Goal: Task Accomplishment & Management: Complete application form

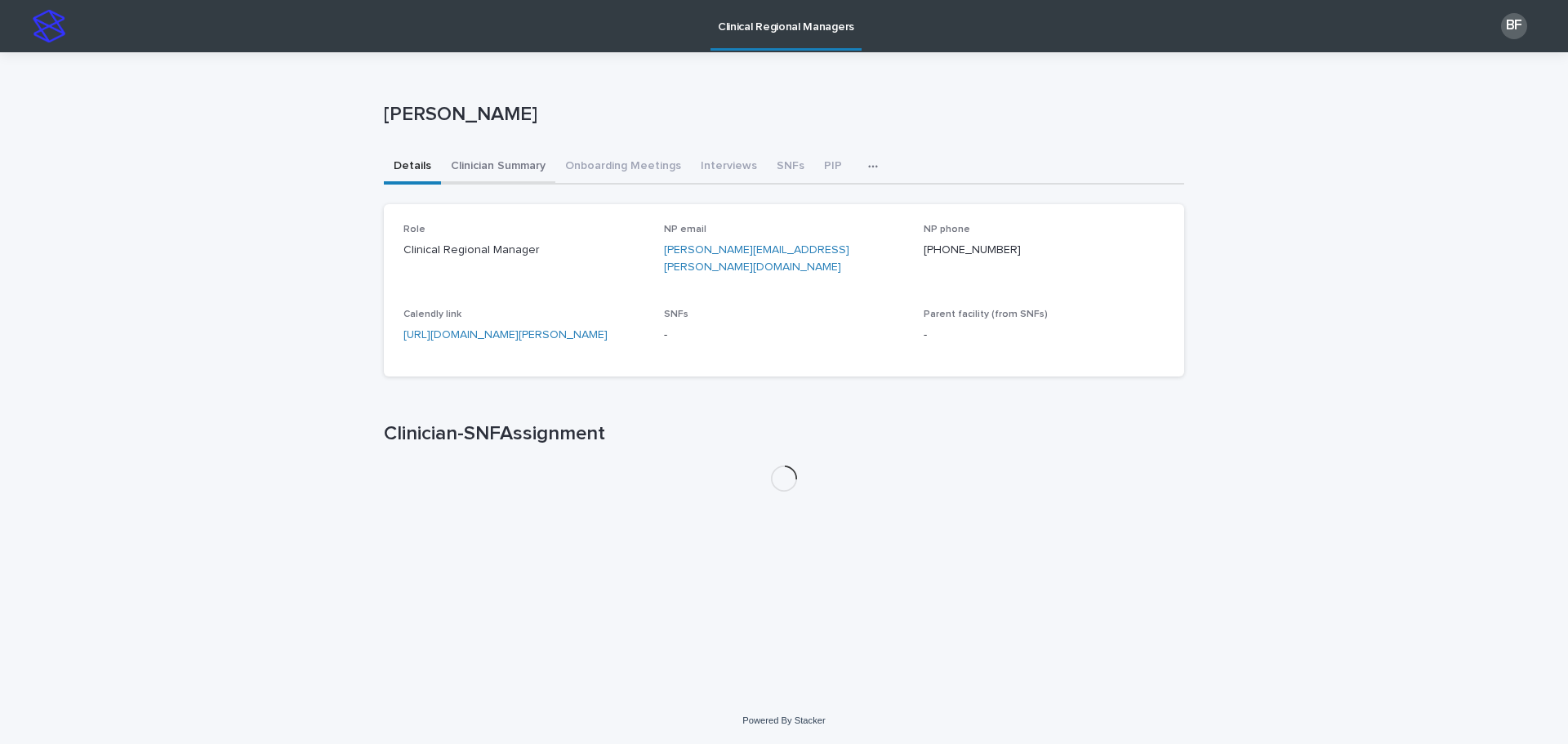
click at [497, 158] on button "Clinician Summary" at bounding box center [497, 167] width 115 height 35
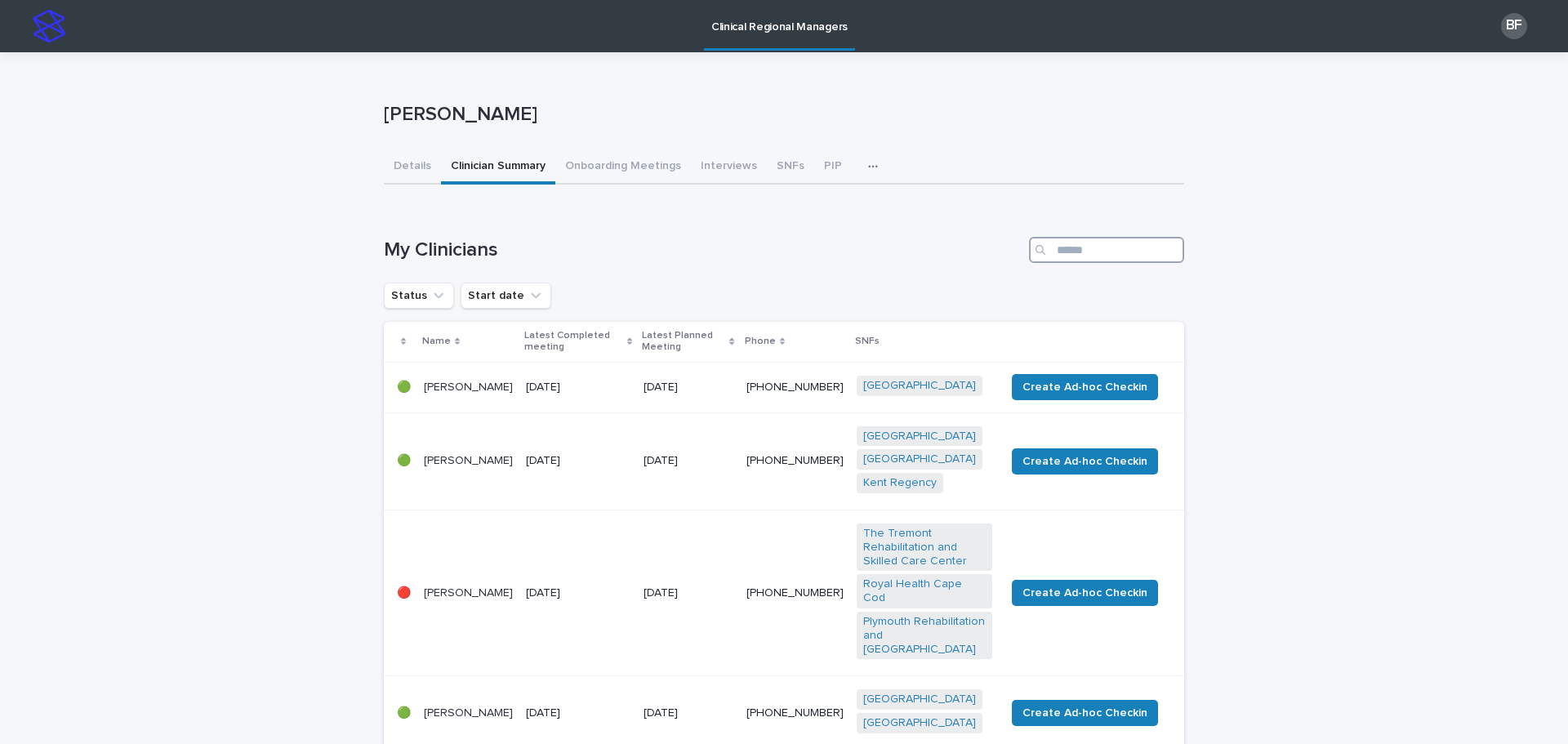
click at [1068, 246] on input "Search" at bounding box center [1106, 250] width 155 height 26
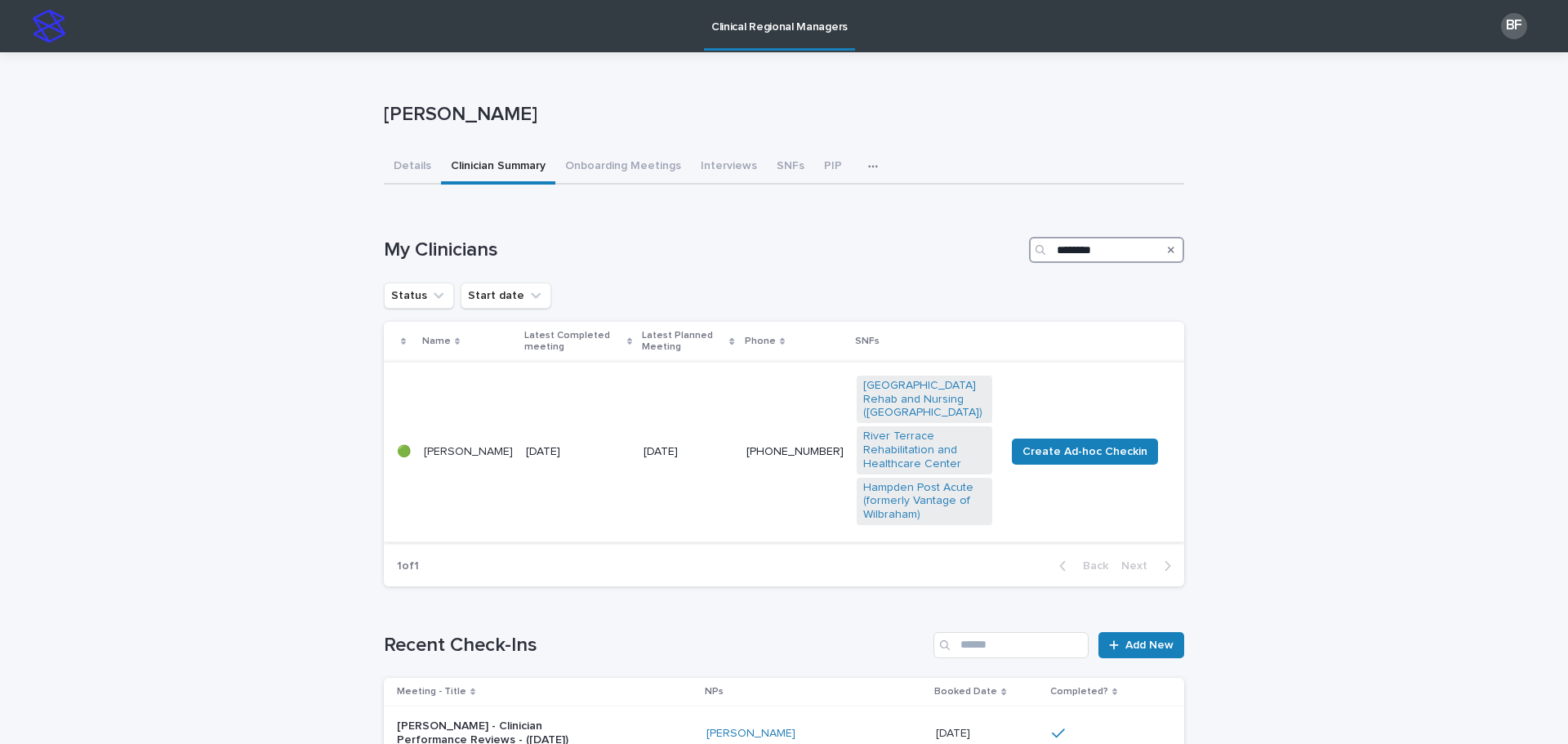
type input "********"
click at [563, 420] on td "15 September 2025" at bounding box center [578, 452] width 117 height 180
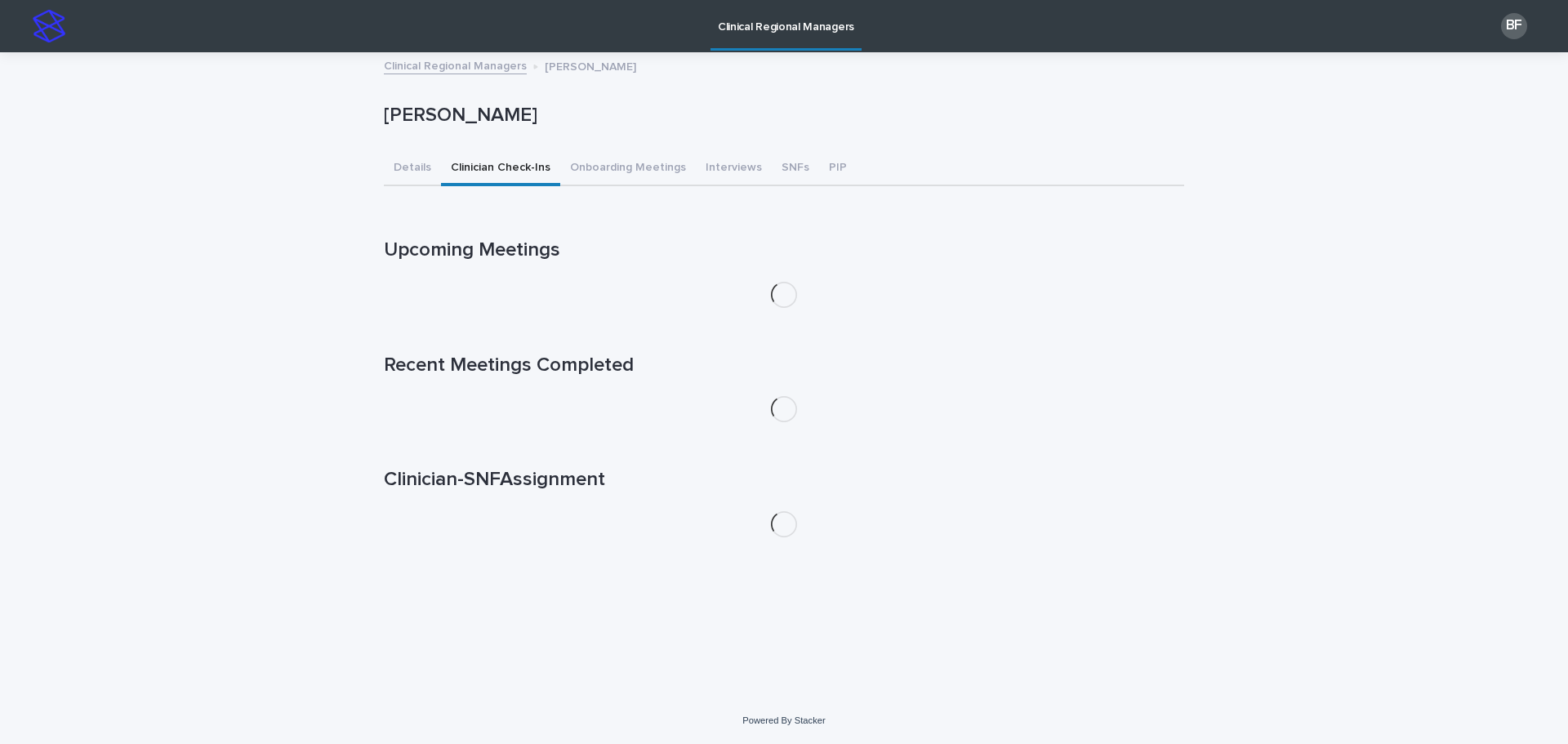
click at [501, 165] on button "Clinician Check-Ins" at bounding box center [500, 169] width 119 height 35
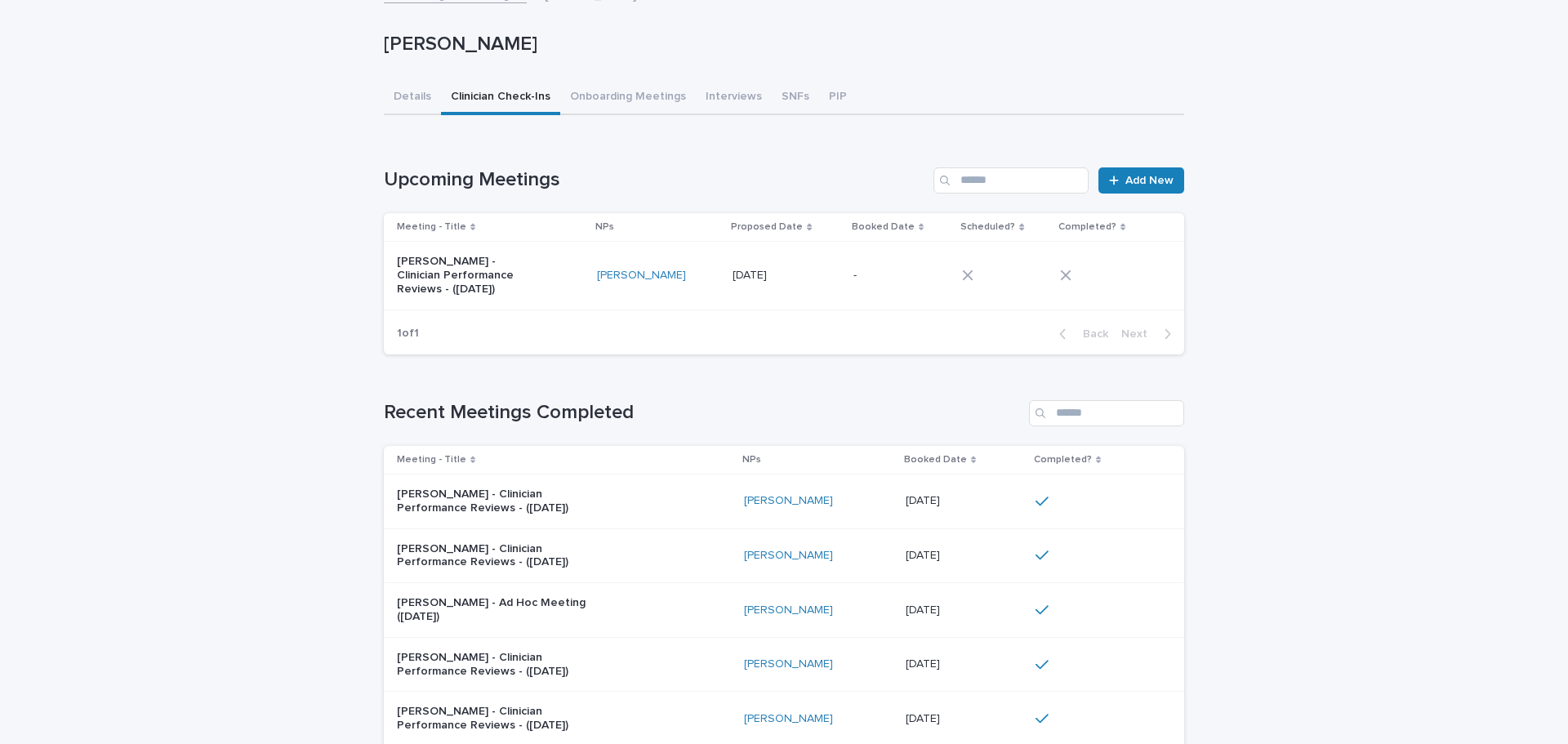
scroll to position [164, 0]
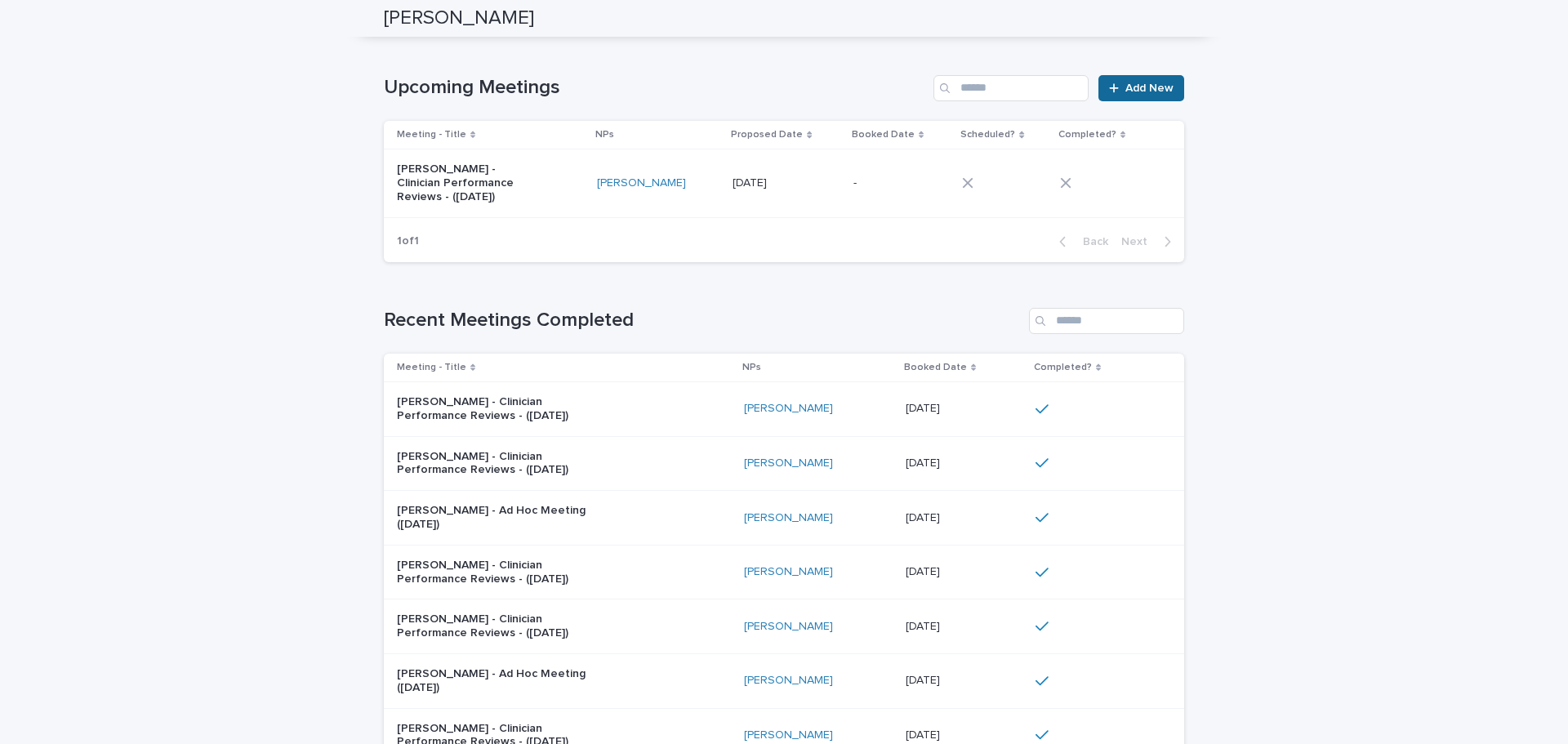
click at [1135, 96] on link "Add New" at bounding box center [1141, 88] width 86 height 26
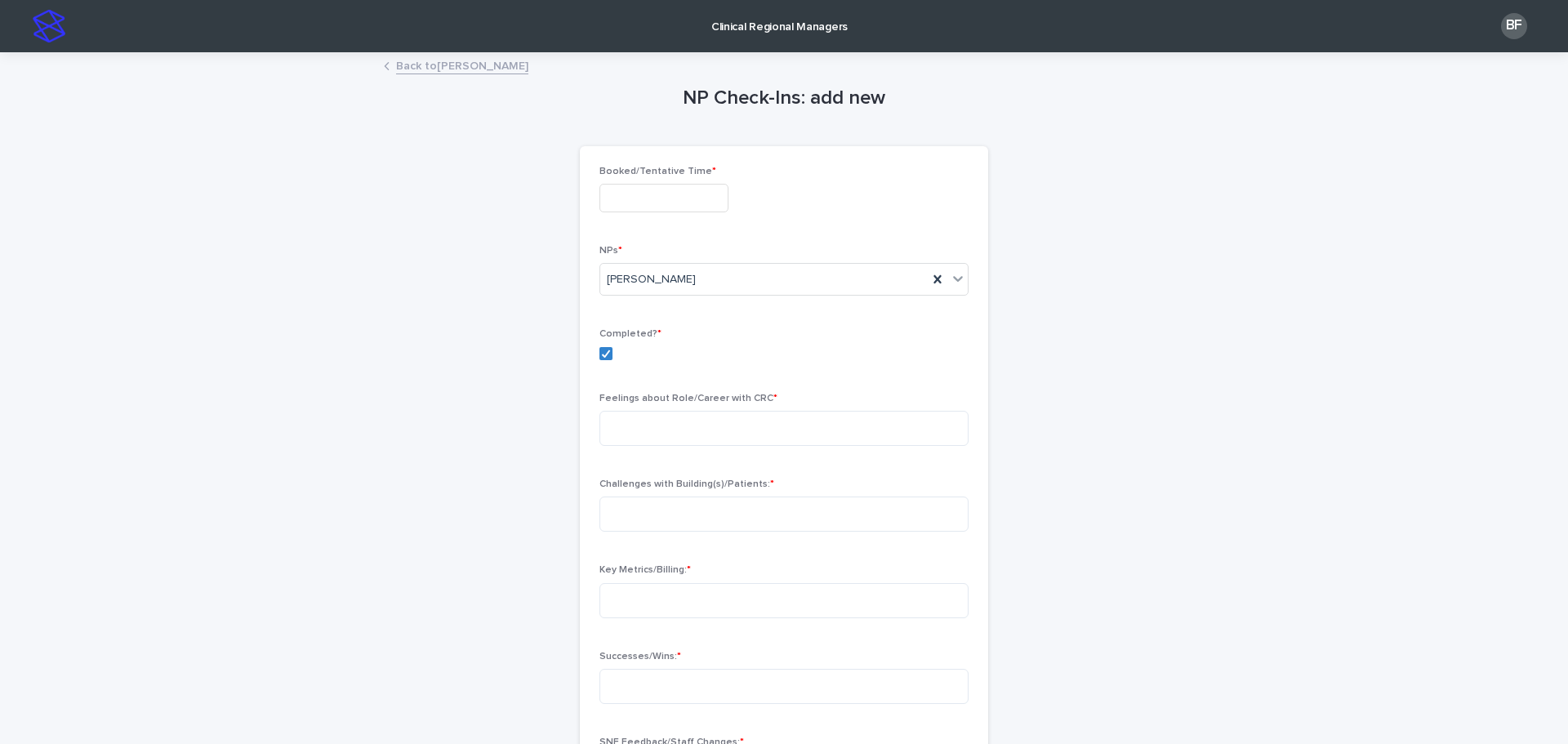
click at [637, 191] on input "text" at bounding box center [664, 198] width 129 height 28
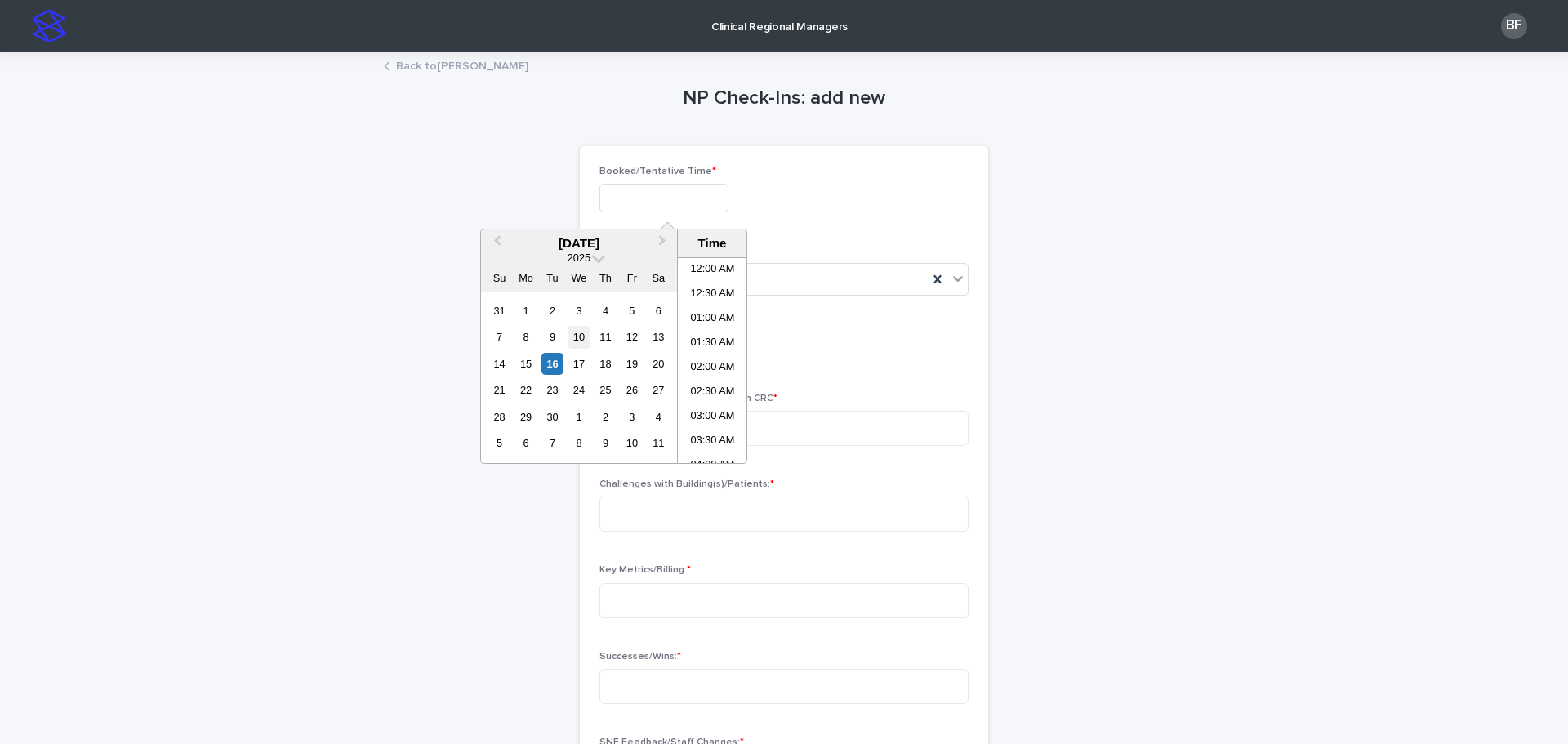
scroll to position [400, 0]
click at [551, 364] on div "16" at bounding box center [552, 364] width 22 height 22
click at [695, 335] on li "09:30 AM" at bounding box center [712, 336] width 69 height 25
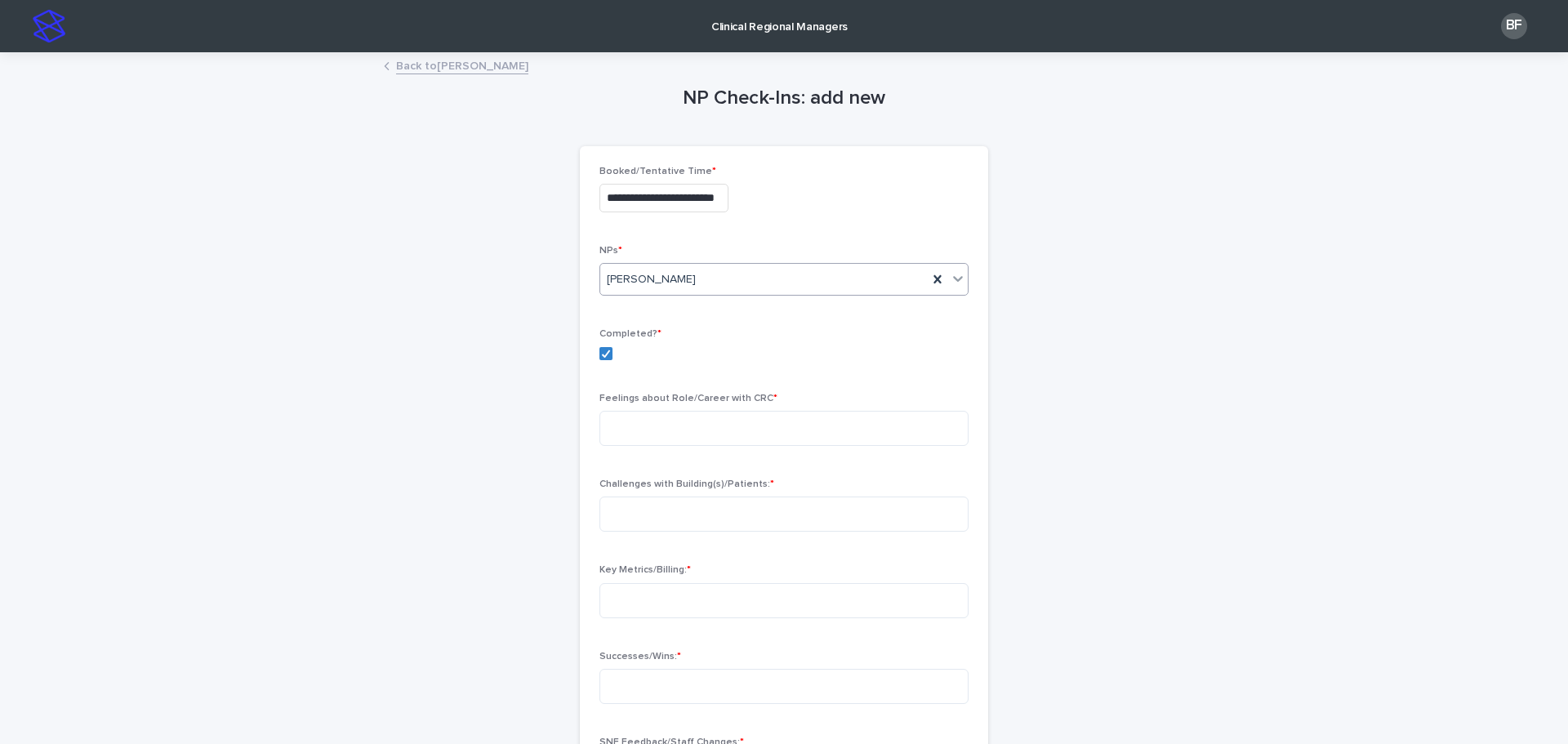
type input "**********"
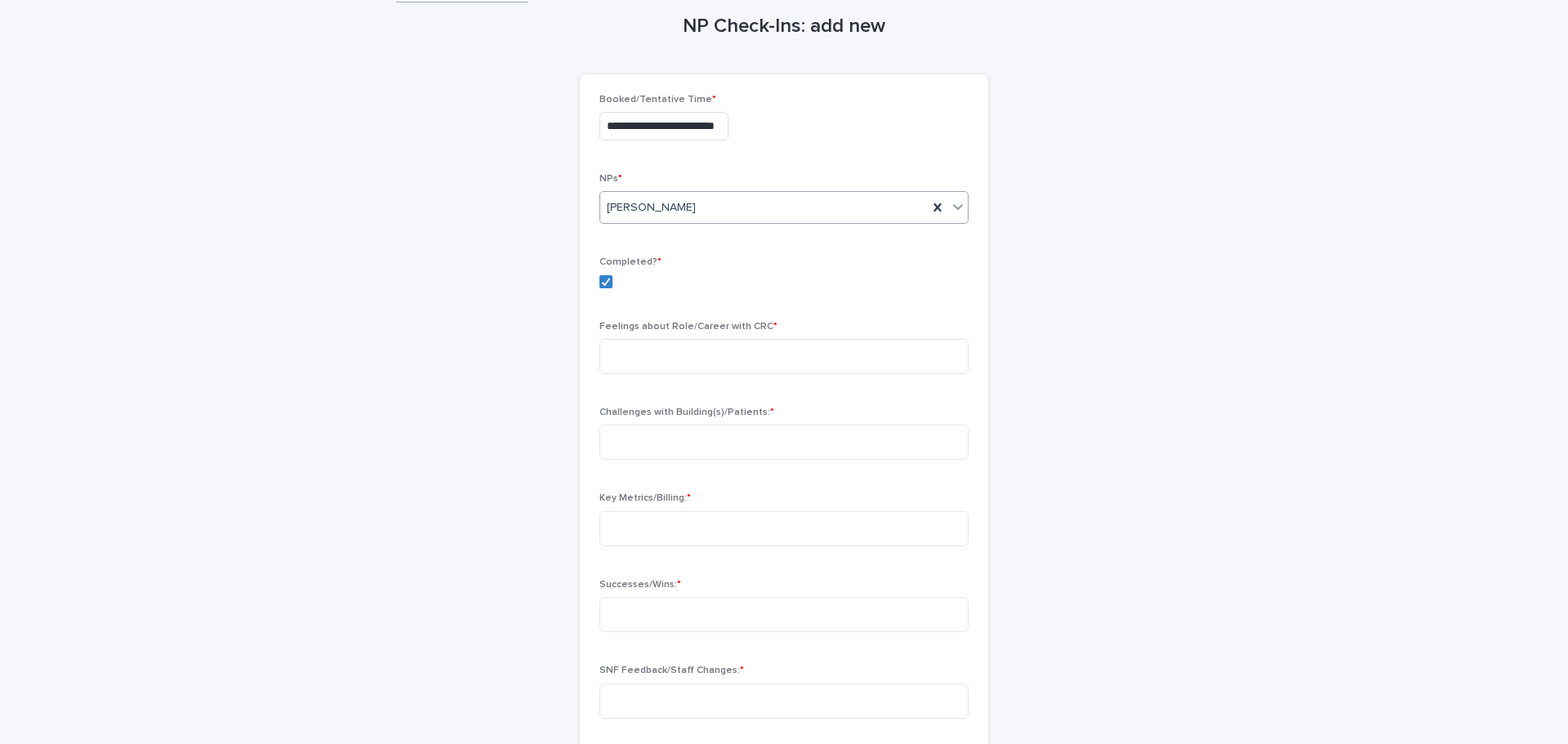
scroll to position [164, 0]
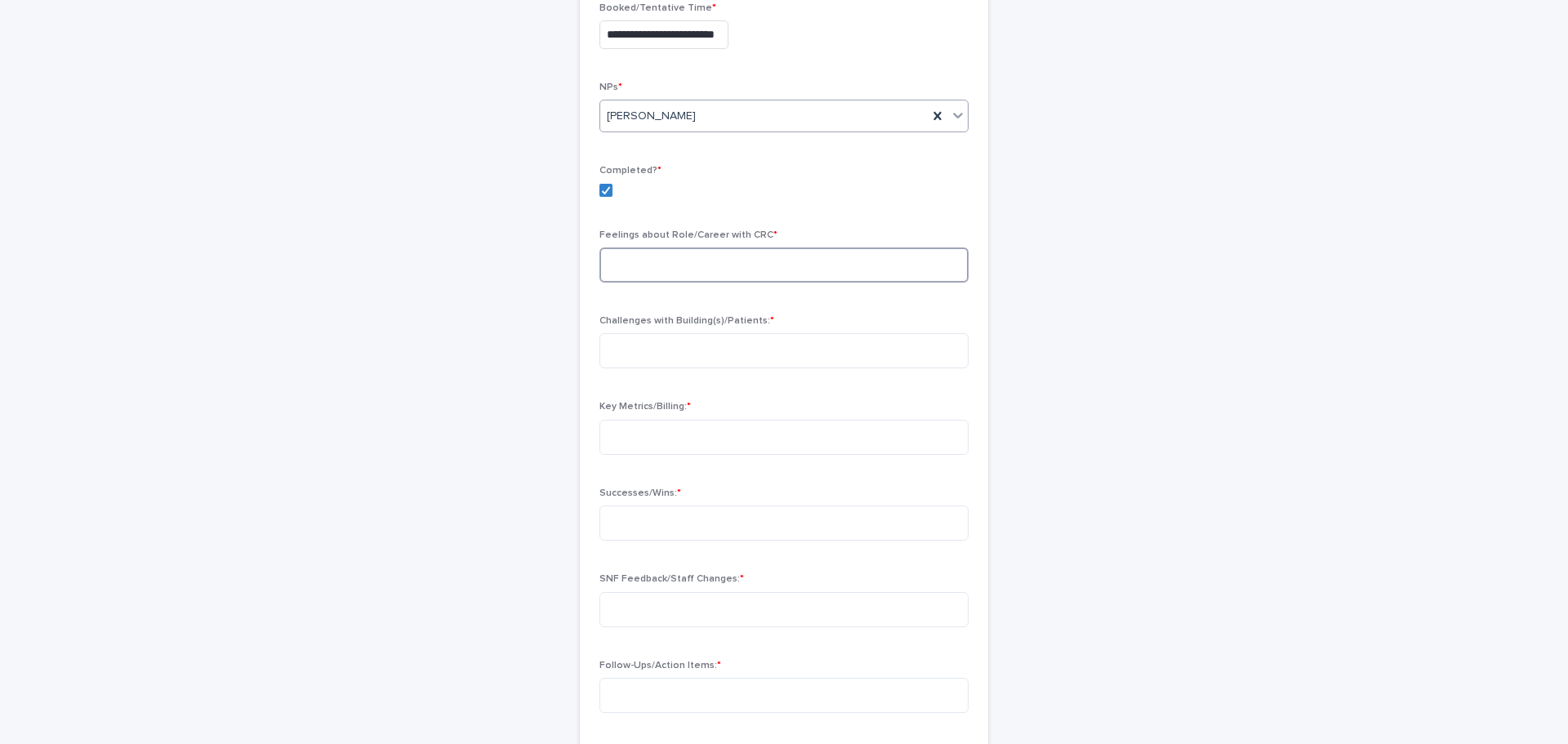
click at [651, 256] on textarea at bounding box center [784, 265] width 369 height 36
type textarea "*"
click at [637, 356] on textarea at bounding box center [784, 351] width 369 height 36
type textarea "*"
click at [640, 444] on textarea at bounding box center [784, 437] width 369 height 36
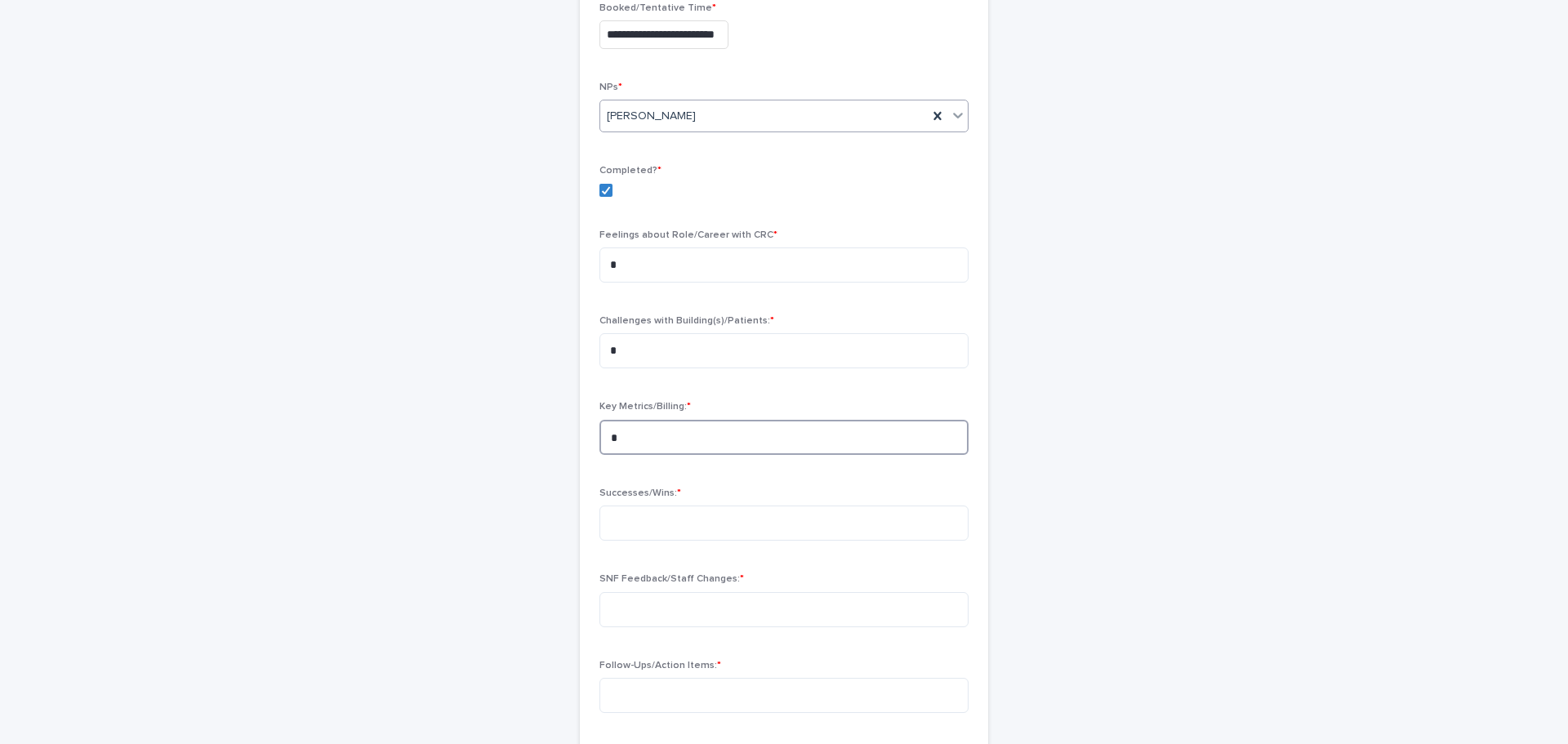
type textarea "*"
click at [632, 591] on div "SNF Feedback/Staff Changes: *" at bounding box center [784, 606] width 369 height 66
click at [638, 614] on textarea at bounding box center [784, 610] width 369 height 36
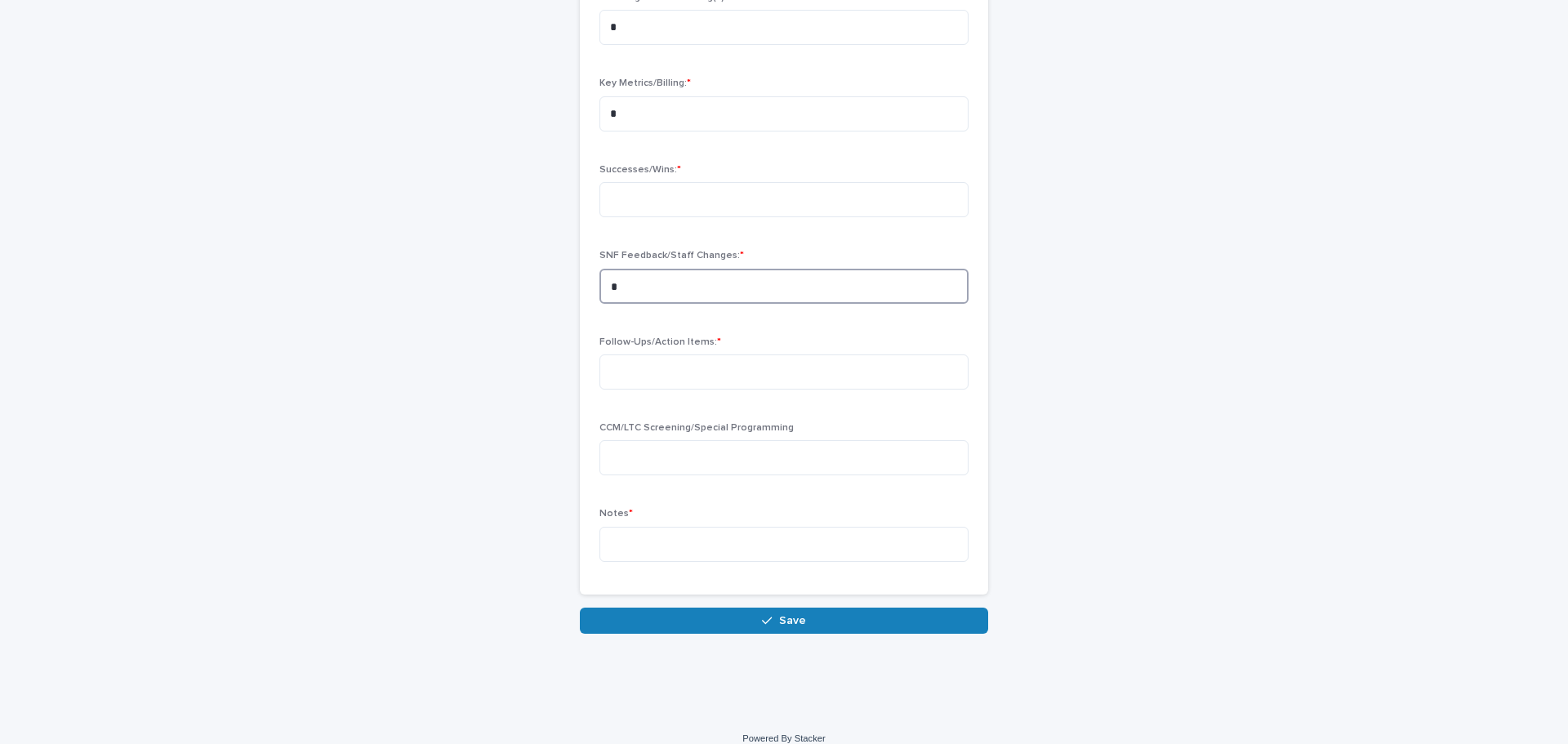
scroll to position [490, 0]
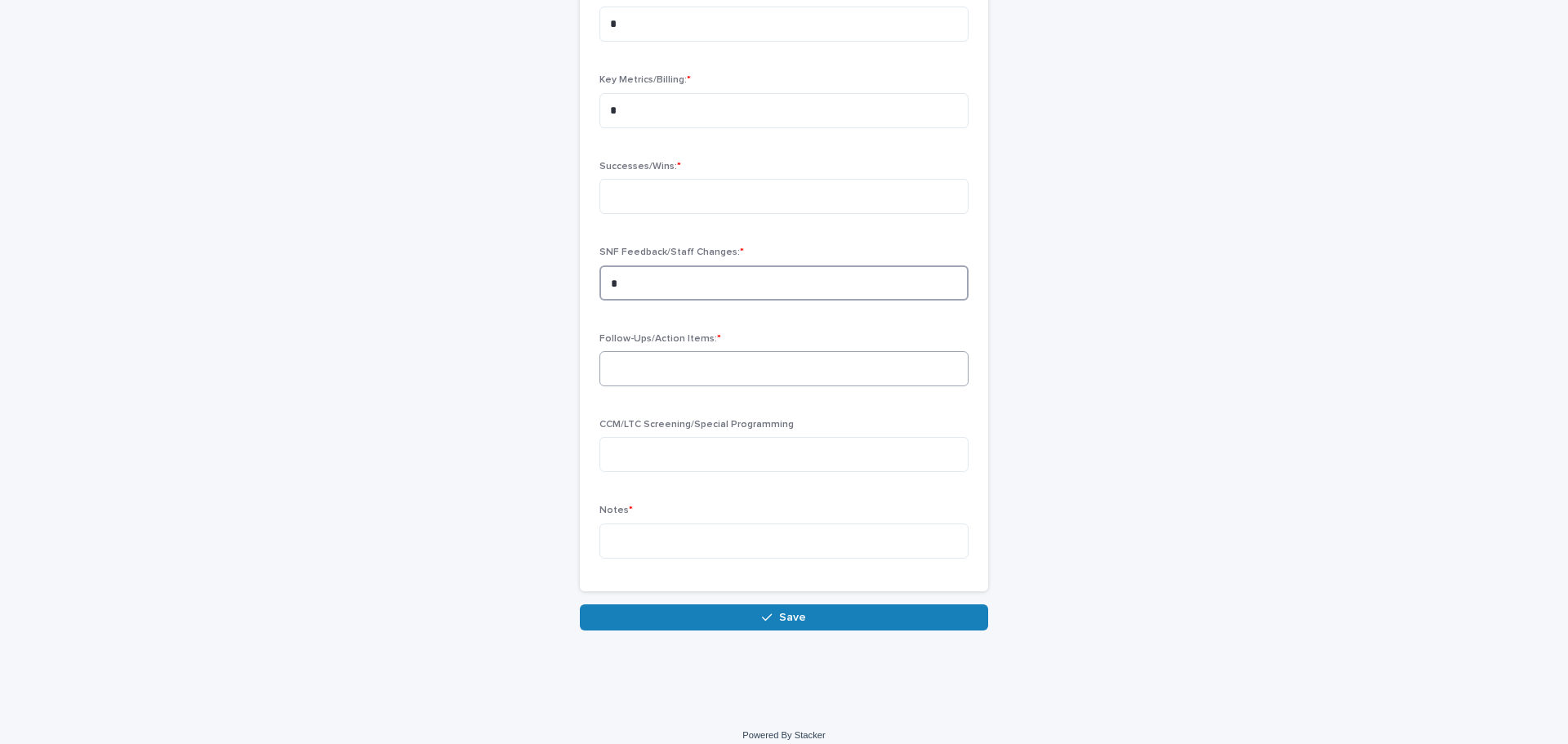
type textarea "*"
click at [669, 367] on textarea at bounding box center [784, 369] width 369 height 36
type textarea "*"
click at [638, 446] on textarea at bounding box center [784, 455] width 369 height 36
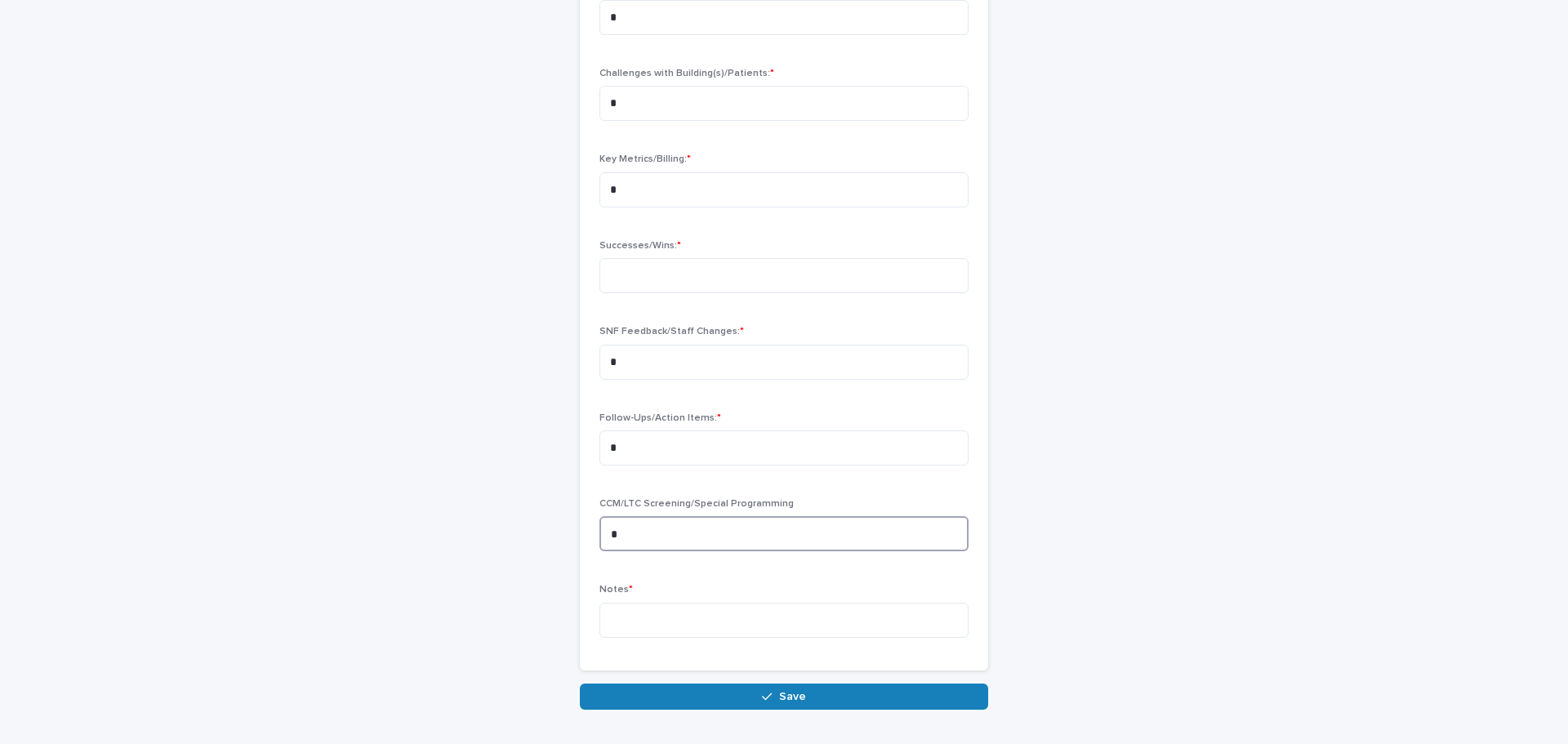
scroll to position [245, 0]
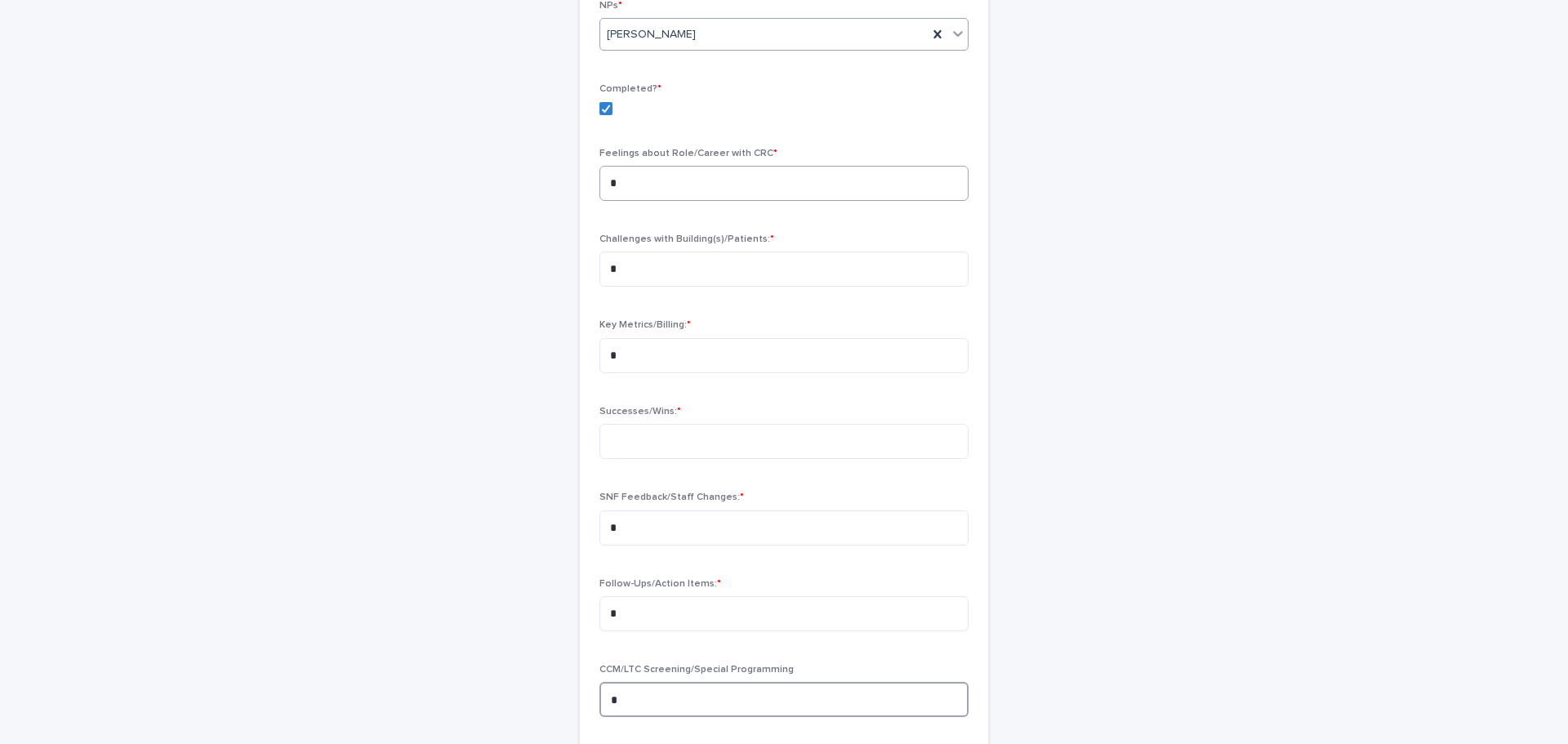
type textarea "*"
click at [658, 197] on textarea "*" at bounding box center [784, 184] width 369 height 36
click at [628, 436] on textarea at bounding box center [784, 442] width 369 height 36
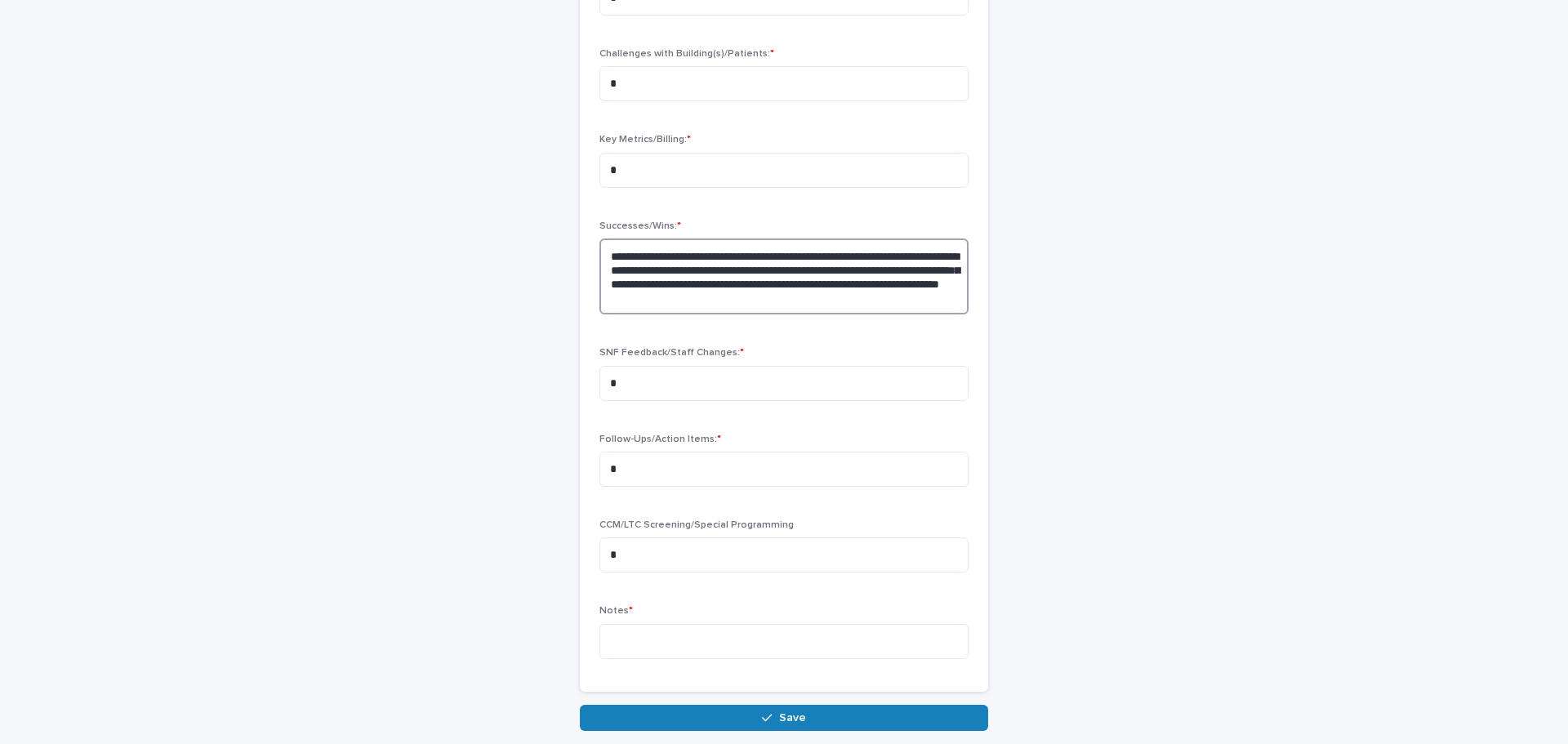
scroll to position [545, 0]
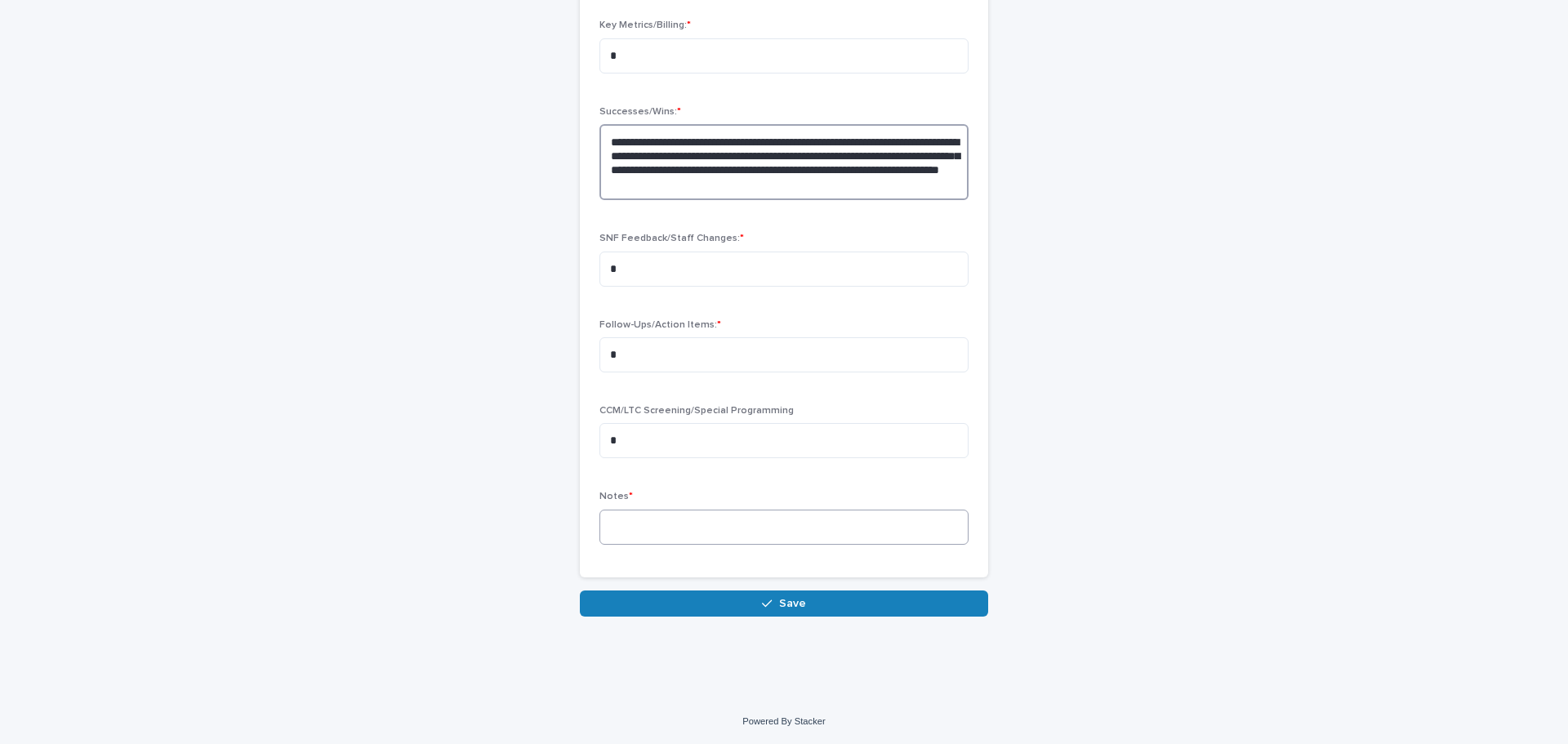
type textarea "**********"
click at [697, 529] on textarea at bounding box center [784, 528] width 369 height 36
type textarea "*"
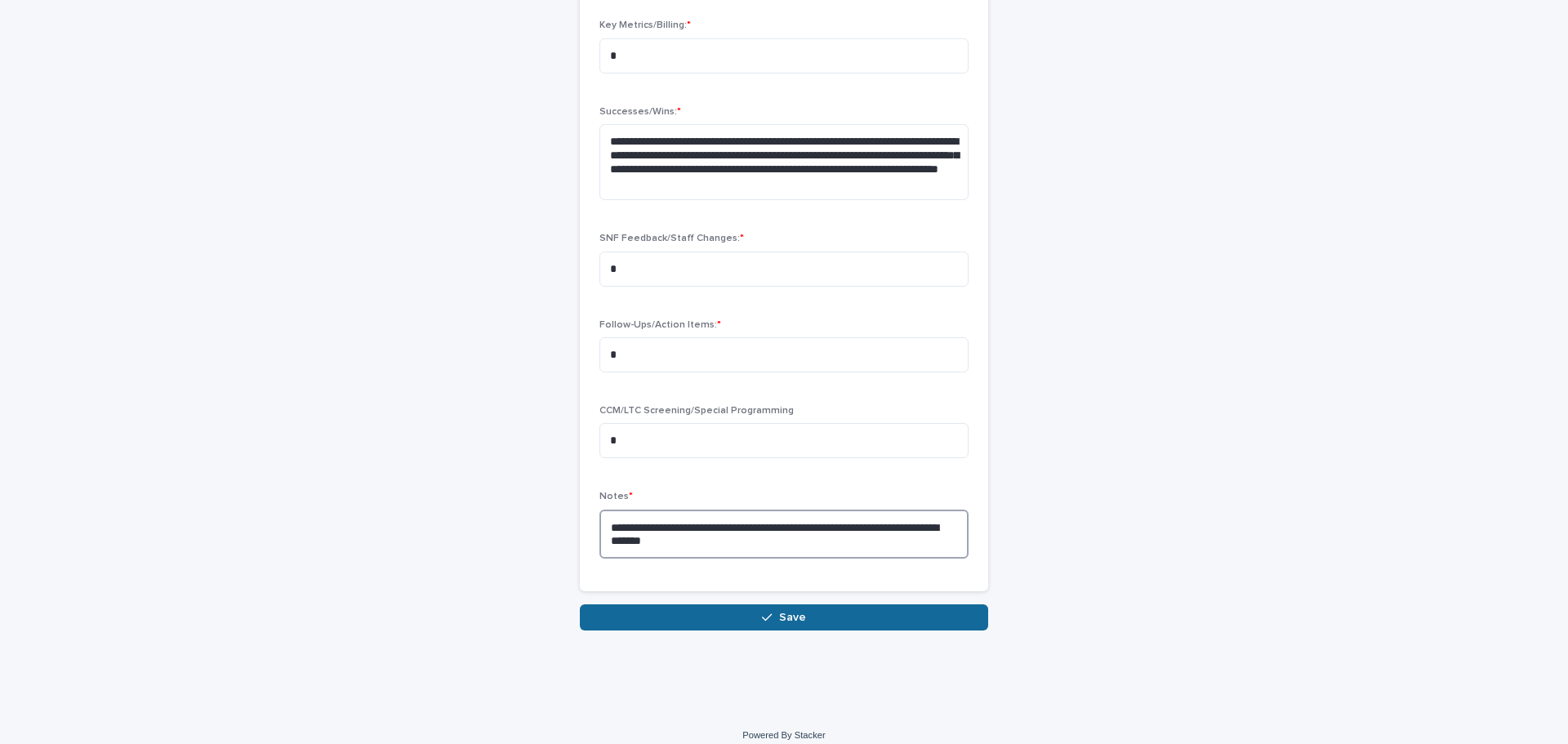
type textarea "**********"
click at [711, 626] on button "Save" at bounding box center [784, 617] width 409 height 26
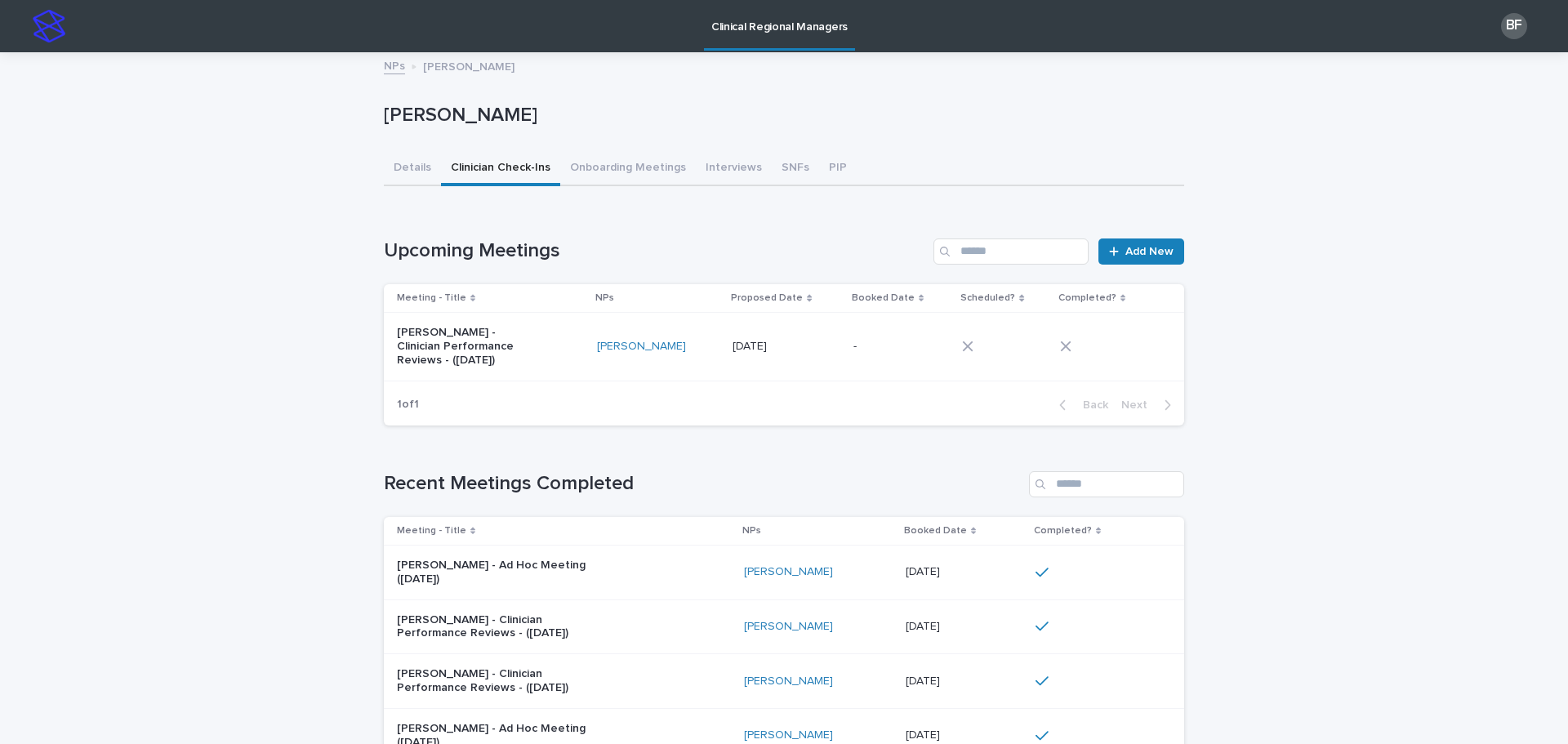
click at [758, 41] on link "Clinical Regional Managers" at bounding box center [779, 24] width 151 height 48
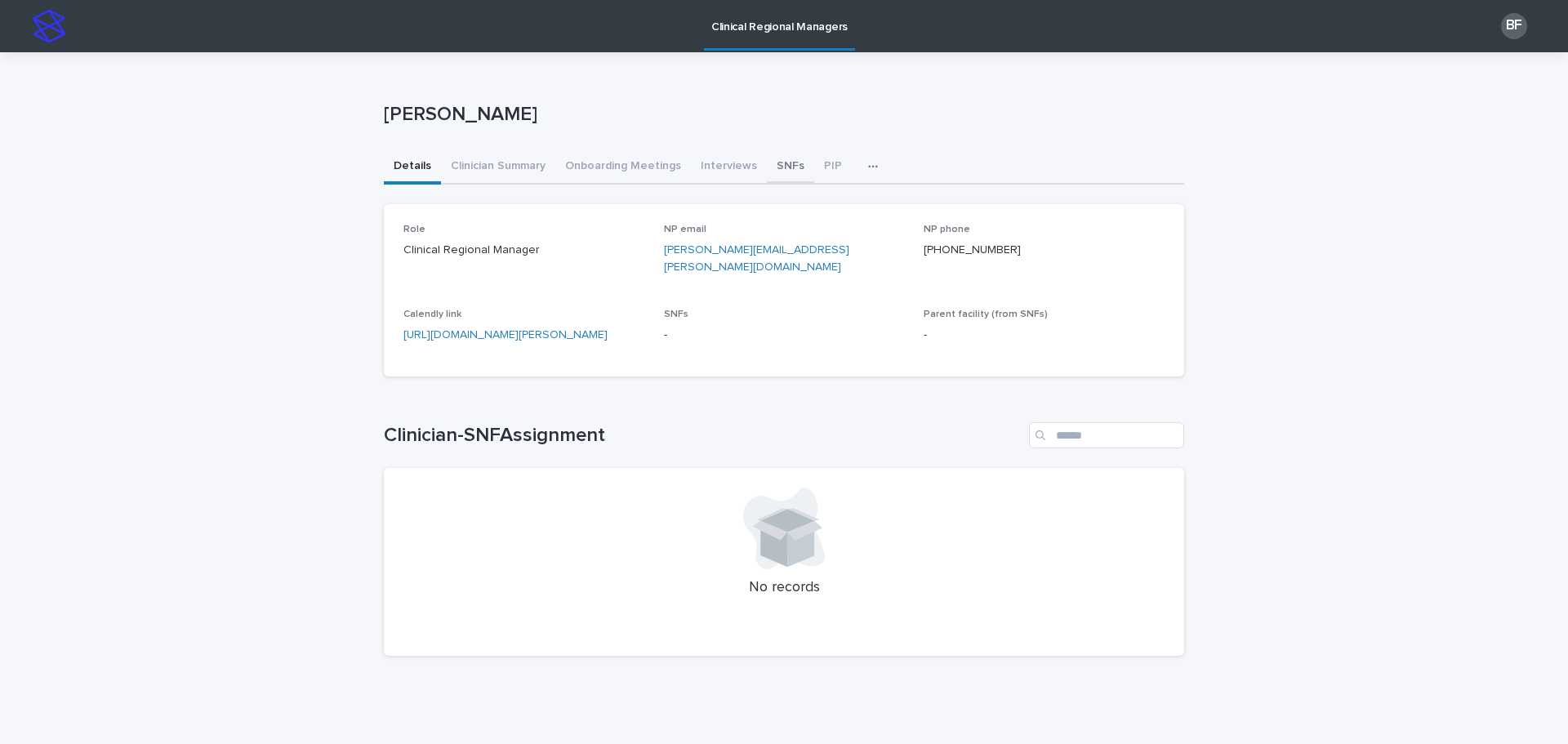
click at [767, 158] on button "SNFs" at bounding box center [790, 167] width 47 height 35
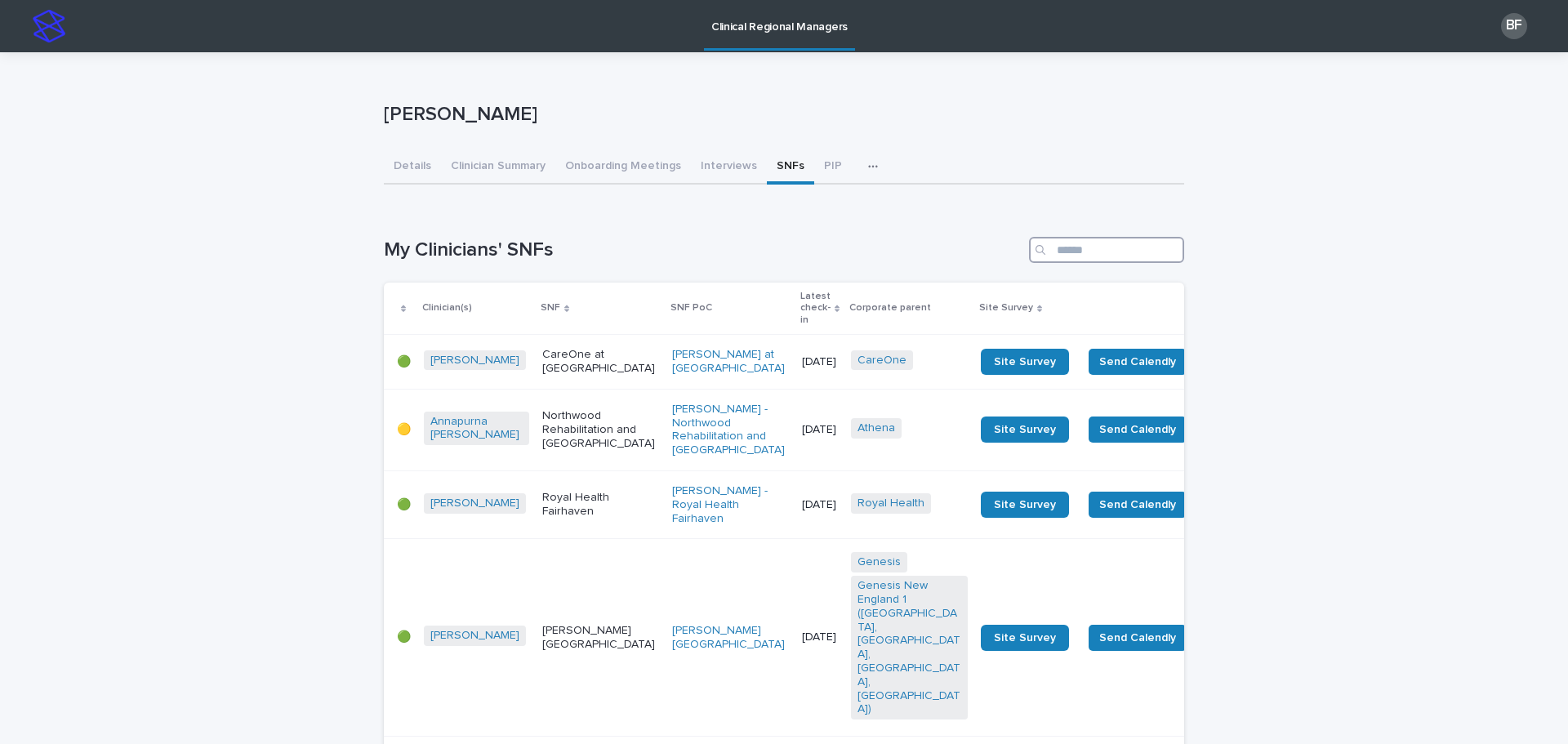
click at [1055, 241] on input "Search" at bounding box center [1106, 250] width 155 height 26
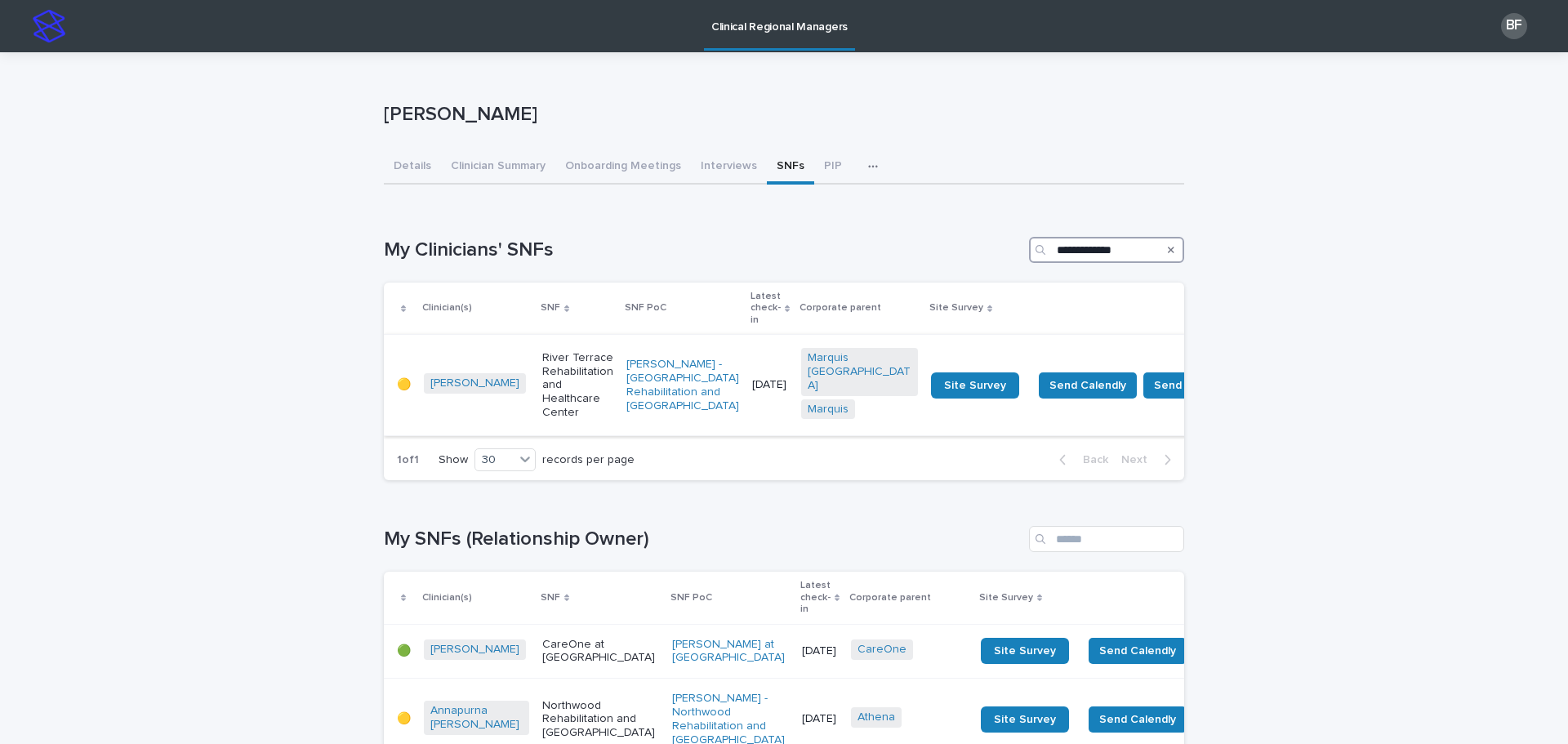
type input "**********"
click at [555, 366] on p "River Terrace Rehabilitation and Healthcare Center" at bounding box center [577, 385] width 71 height 68
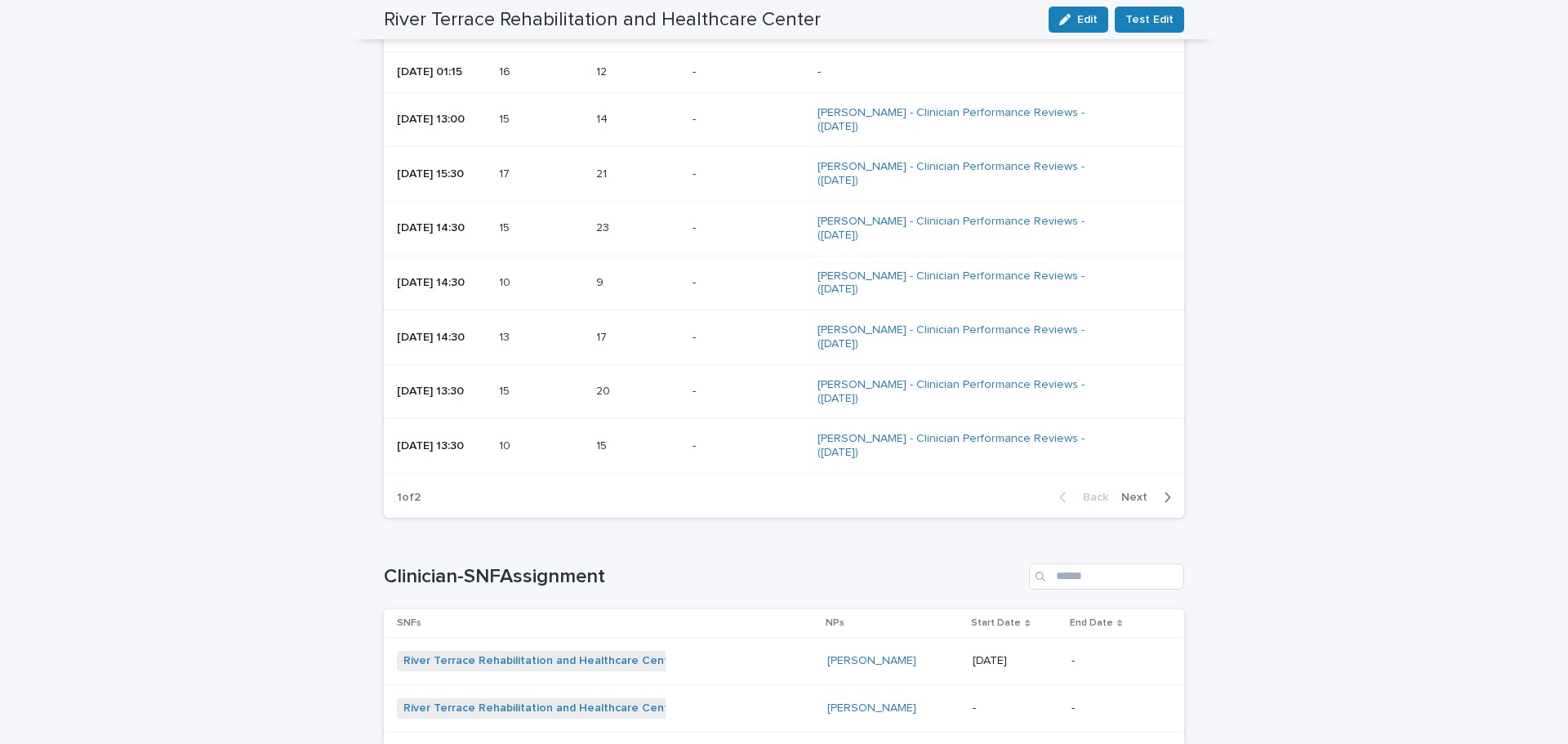
scroll to position [2206, 0]
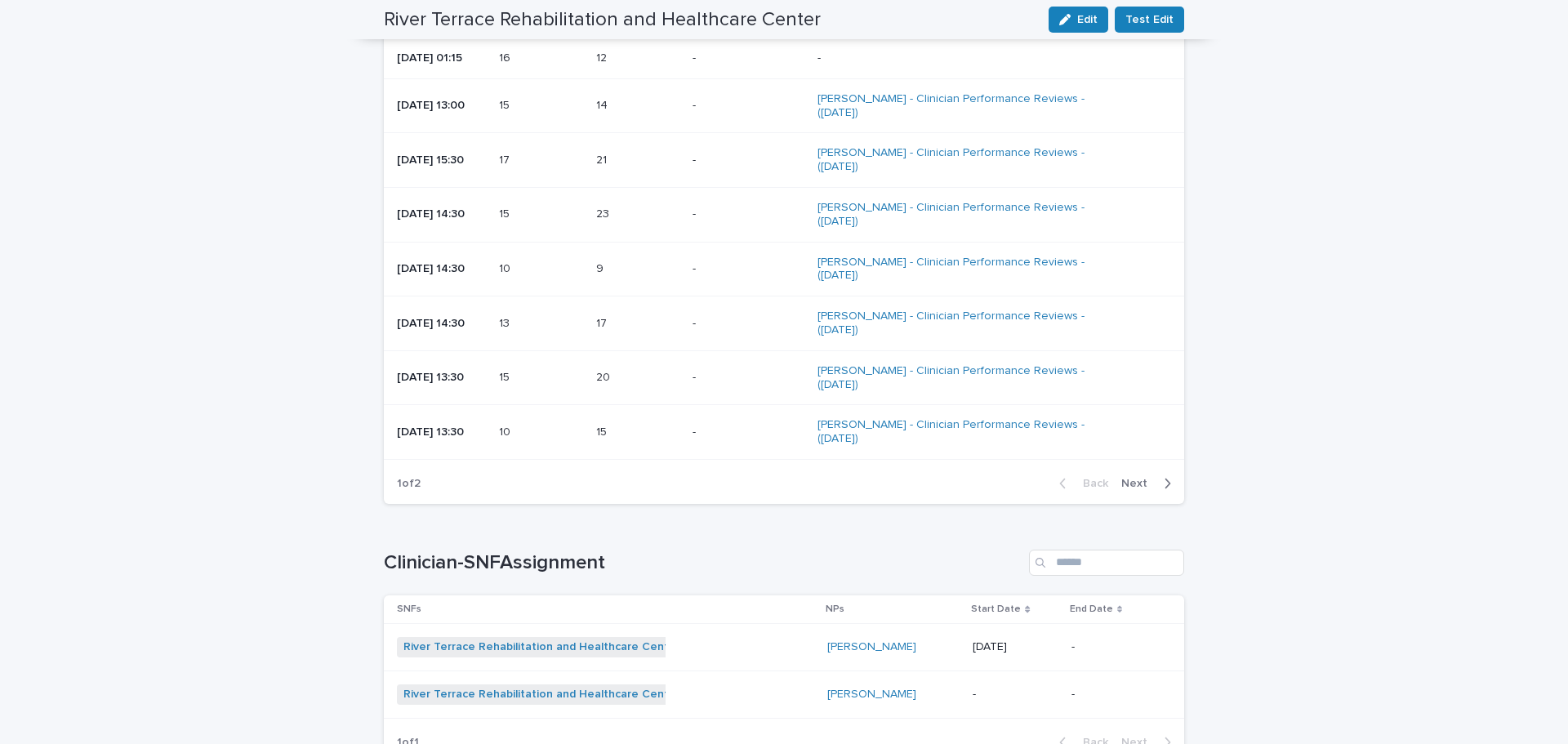
click at [1141, 478] on span "Next" at bounding box center [1139, 484] width 36 height 12
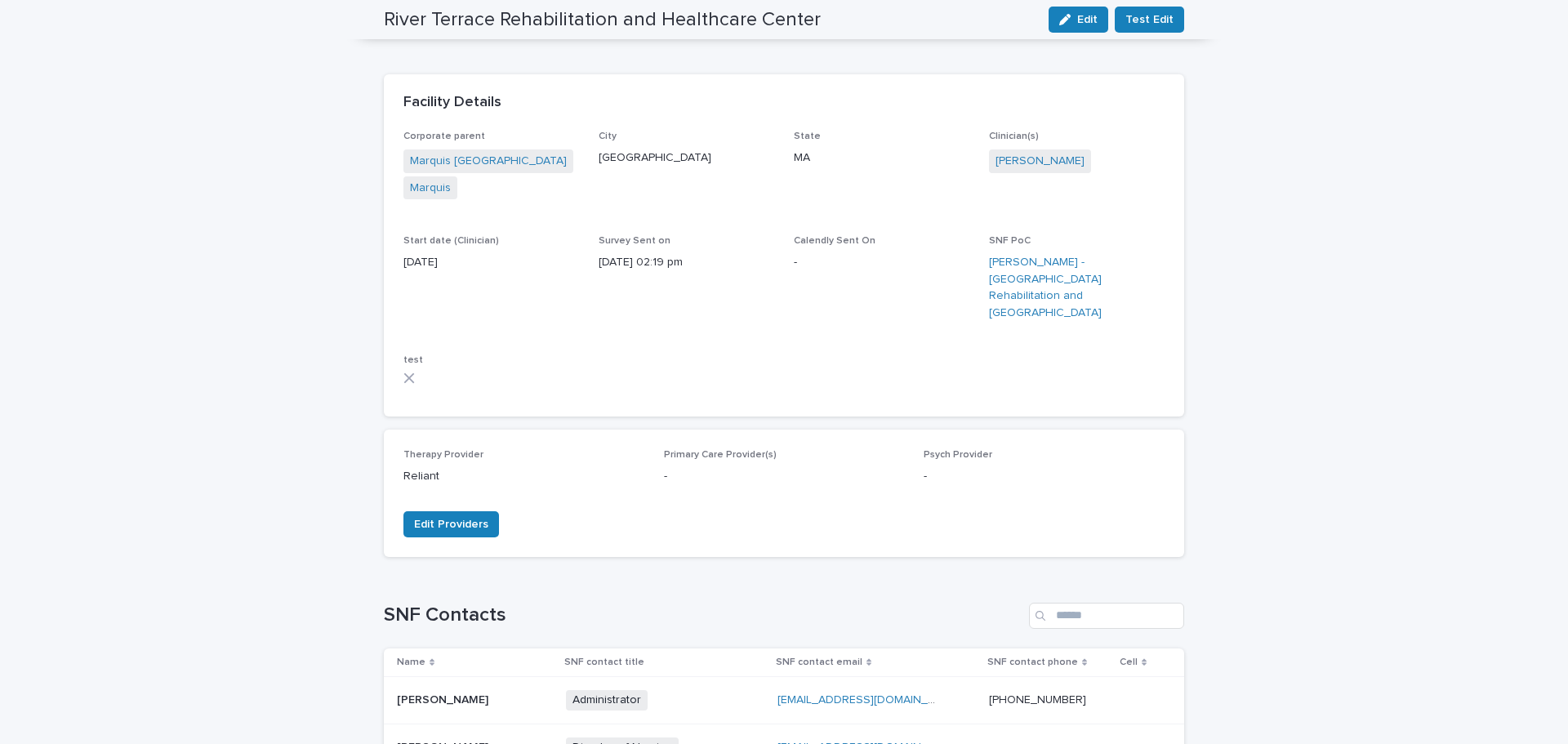
scroll to position [0, 0]
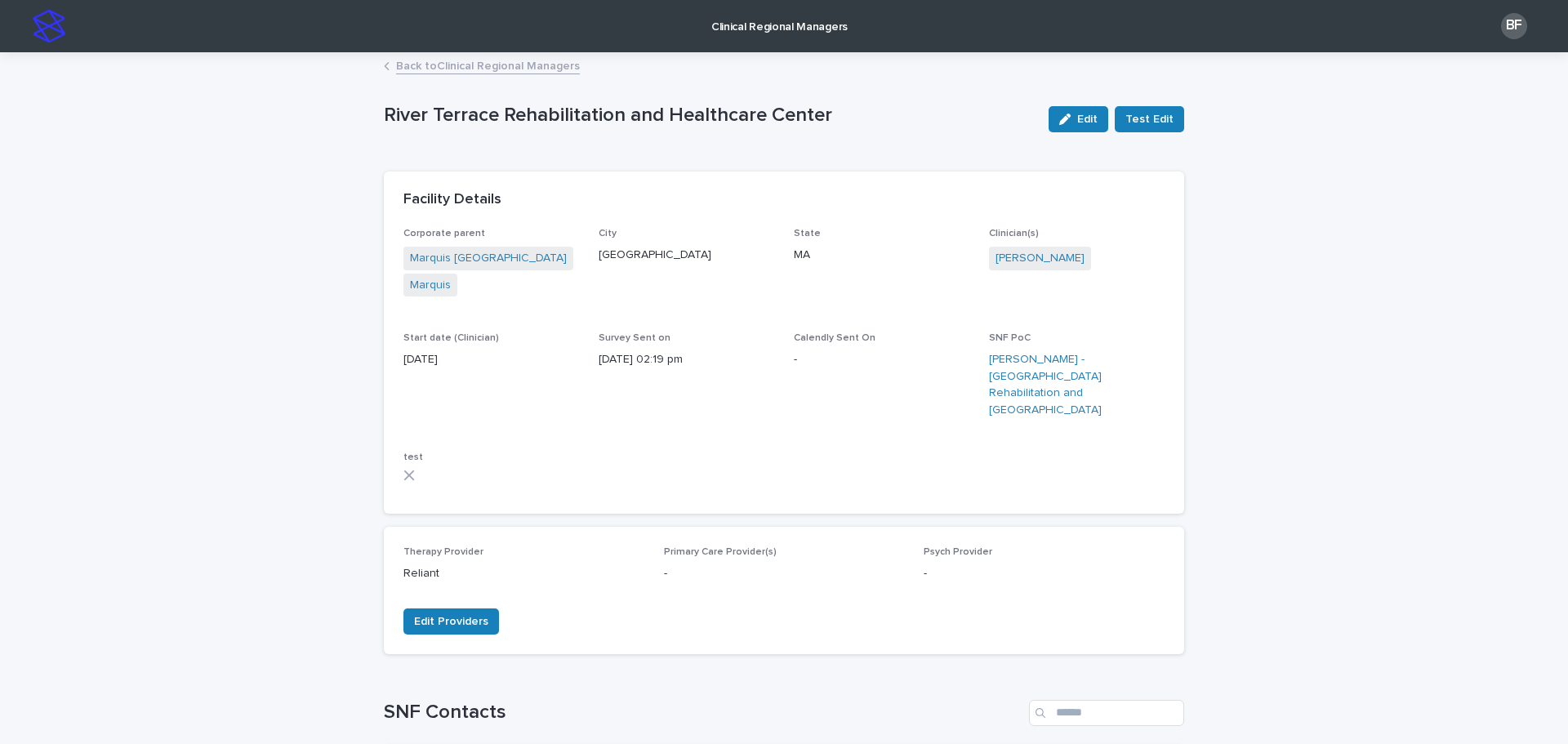
click at [747, 33] on p "Clinical Regional Managers" at bounding box center [779, 17] width 136 height 35
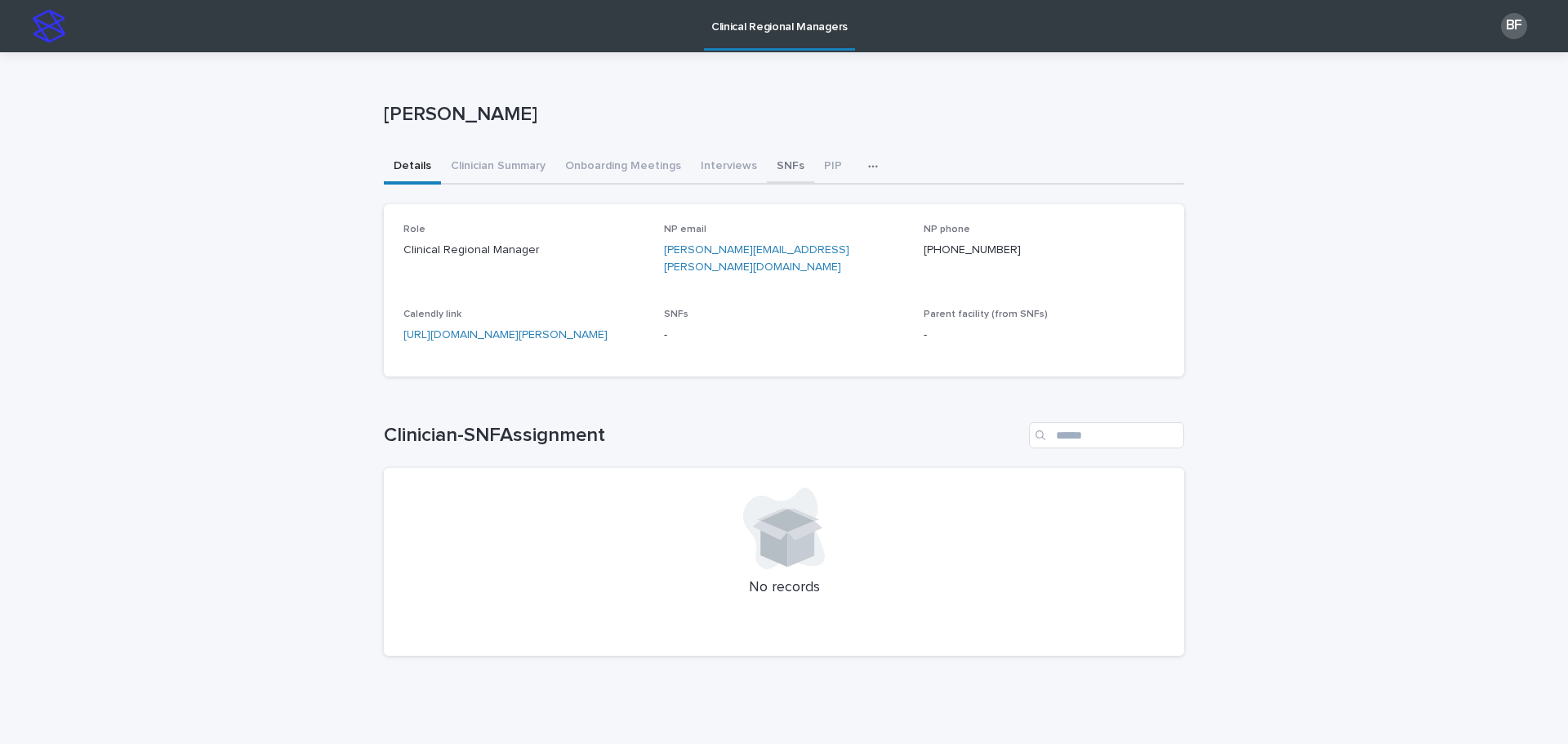
click at [776, 172] on button "SNFs" at bounding box center [790, 167] width 47 height 35
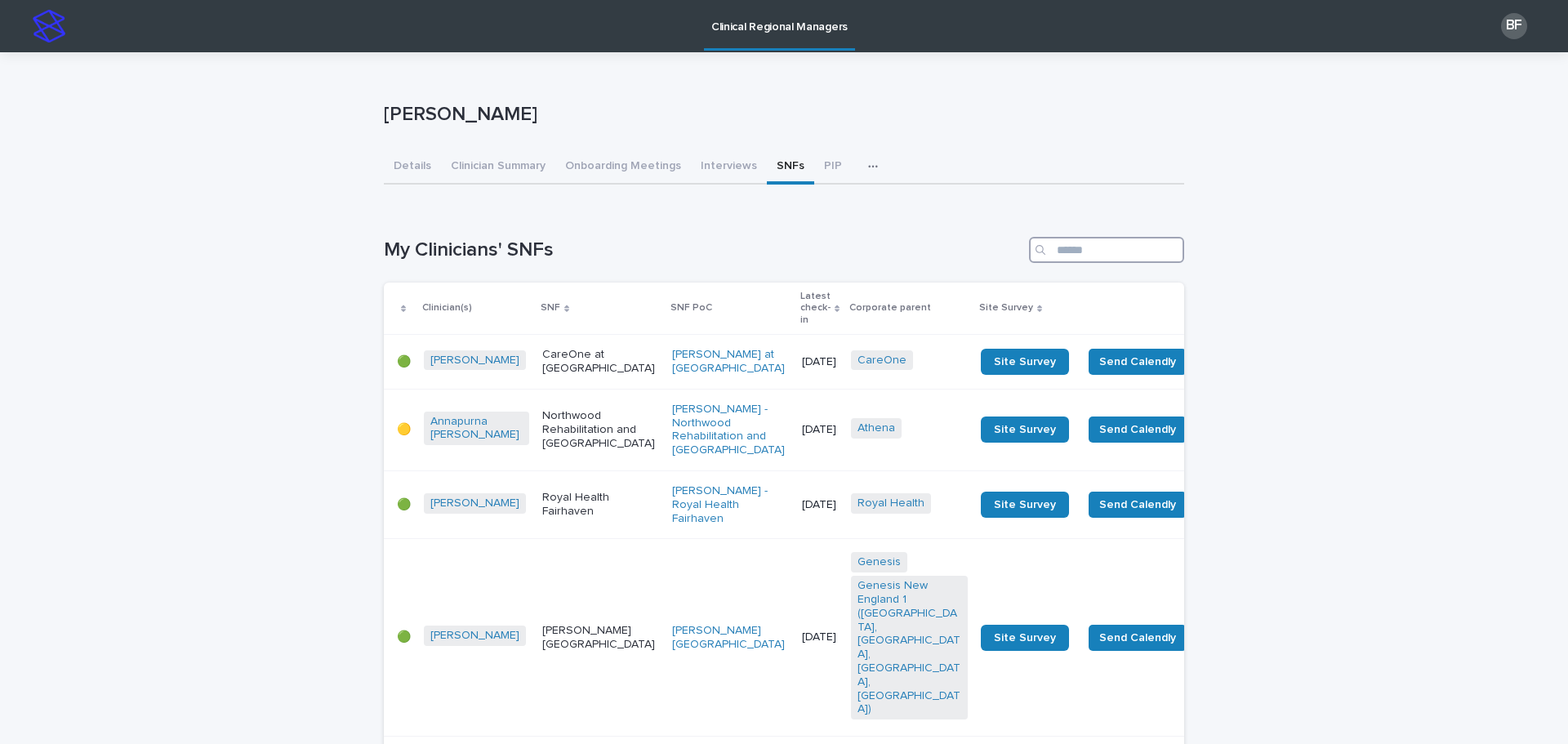
click at [1088, 252] on input "Search" at bounding box center [1106, 250] width 155 height 26
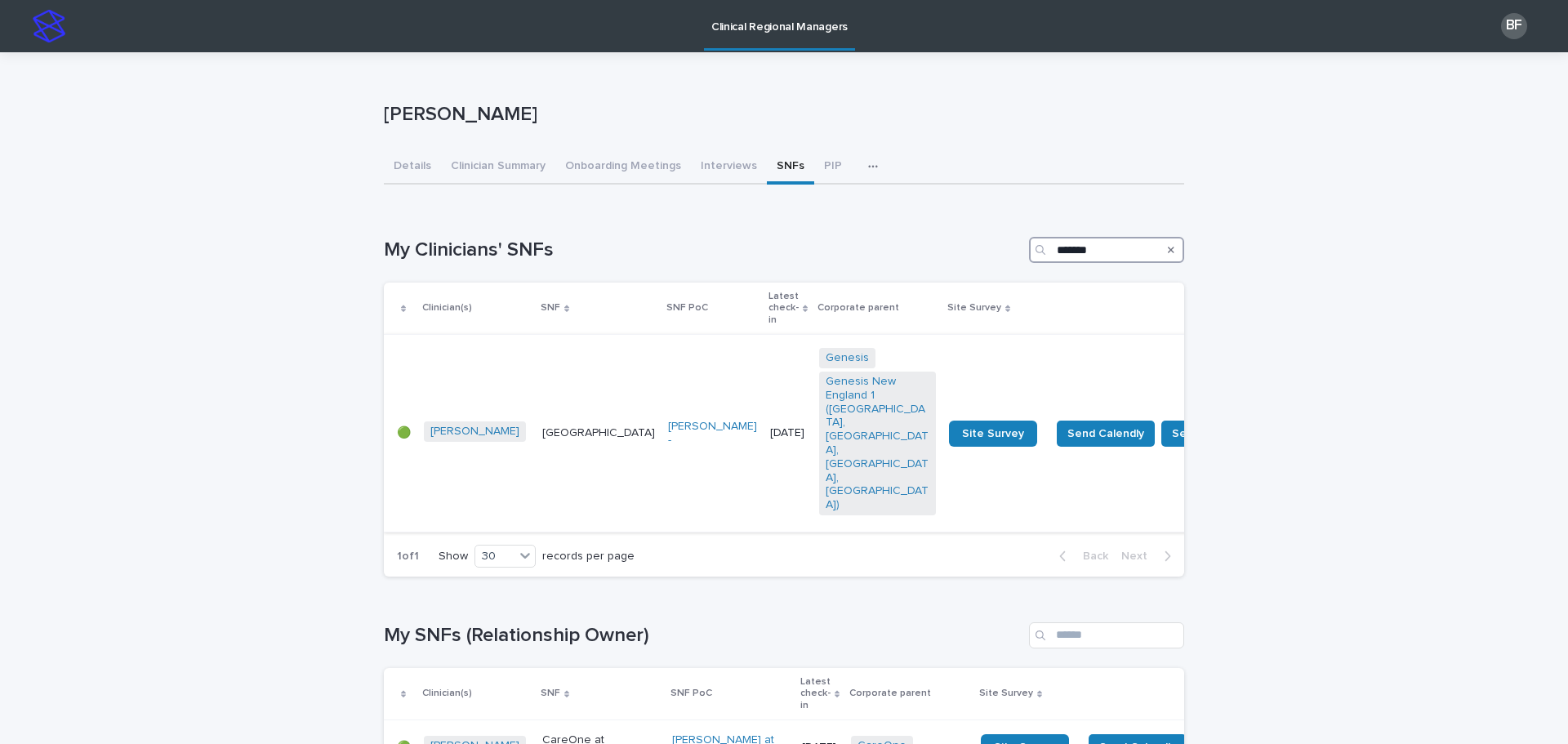
type input "*******"
click at [545, 427] on p "Pine Point Center" at bounding box center [598, 434] width 113 height 14
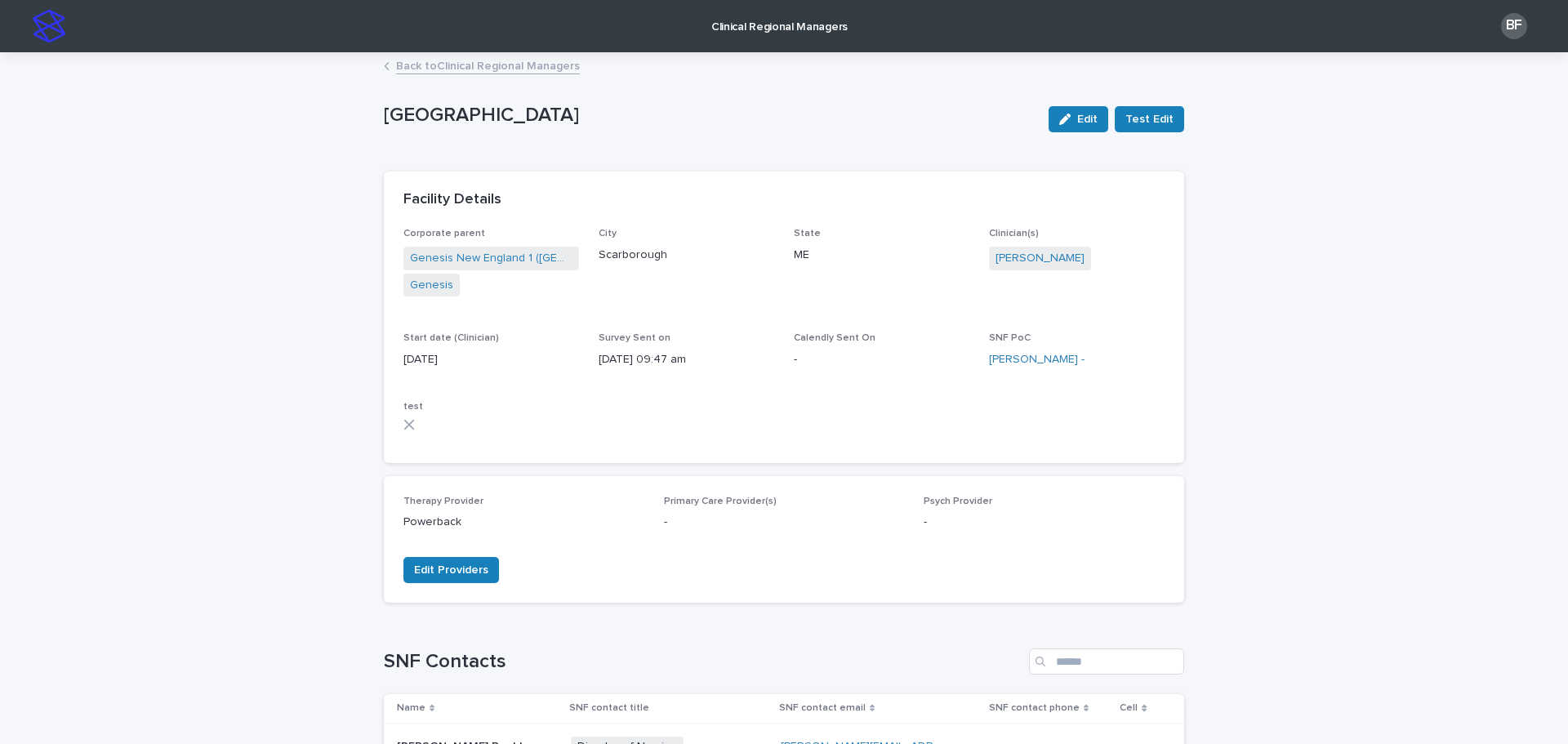
click at [498, 76] on div "Back to Clinical Regional Managers" at bounding box center [784, 67] width 816 height 23
click at [497, 63] on link "Back to Clinical Regional Managers" at bounding box center [488, 64] width 184 height 19
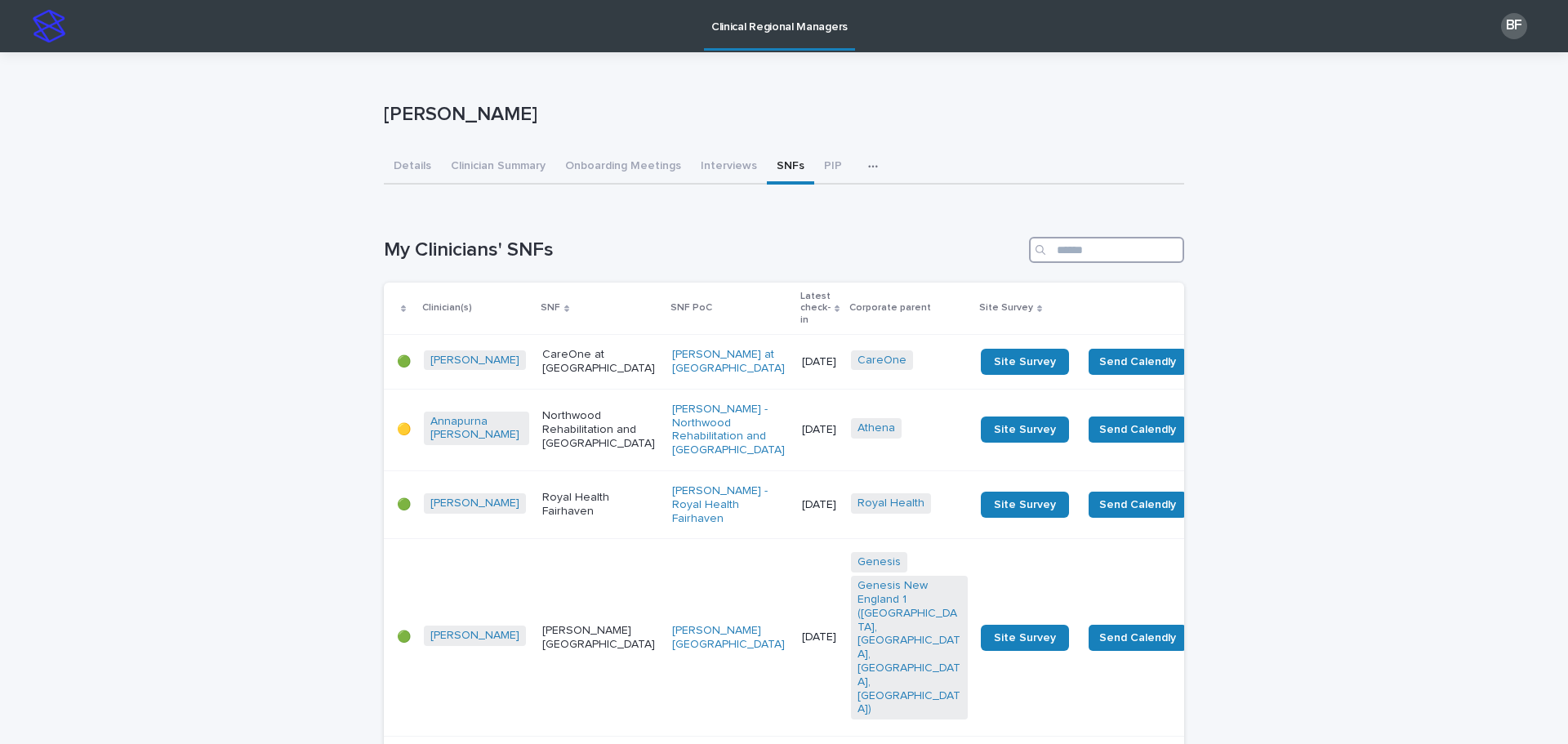
click at [1107, 252] on input "Search" at bounding box center [1106, 250] width 155 height 26
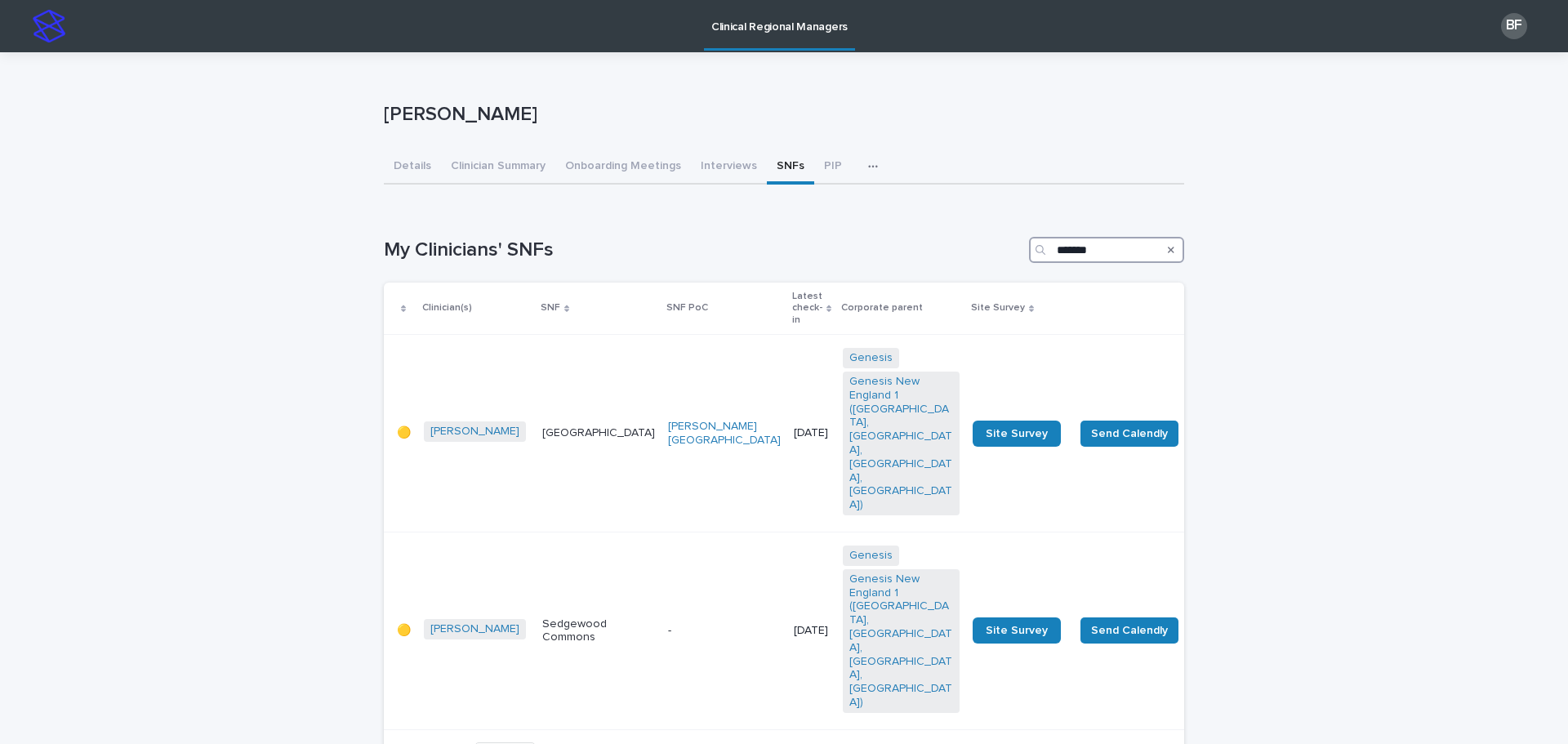
drag, startPoint x: 1122, startPoint y: 244, endPoint x: 881, endPoint y: 237, distance: 241.1
click at [882, 237] on div "My Clinicians' SNFs *******" at bounding box center [784, 250] width 800 height 26
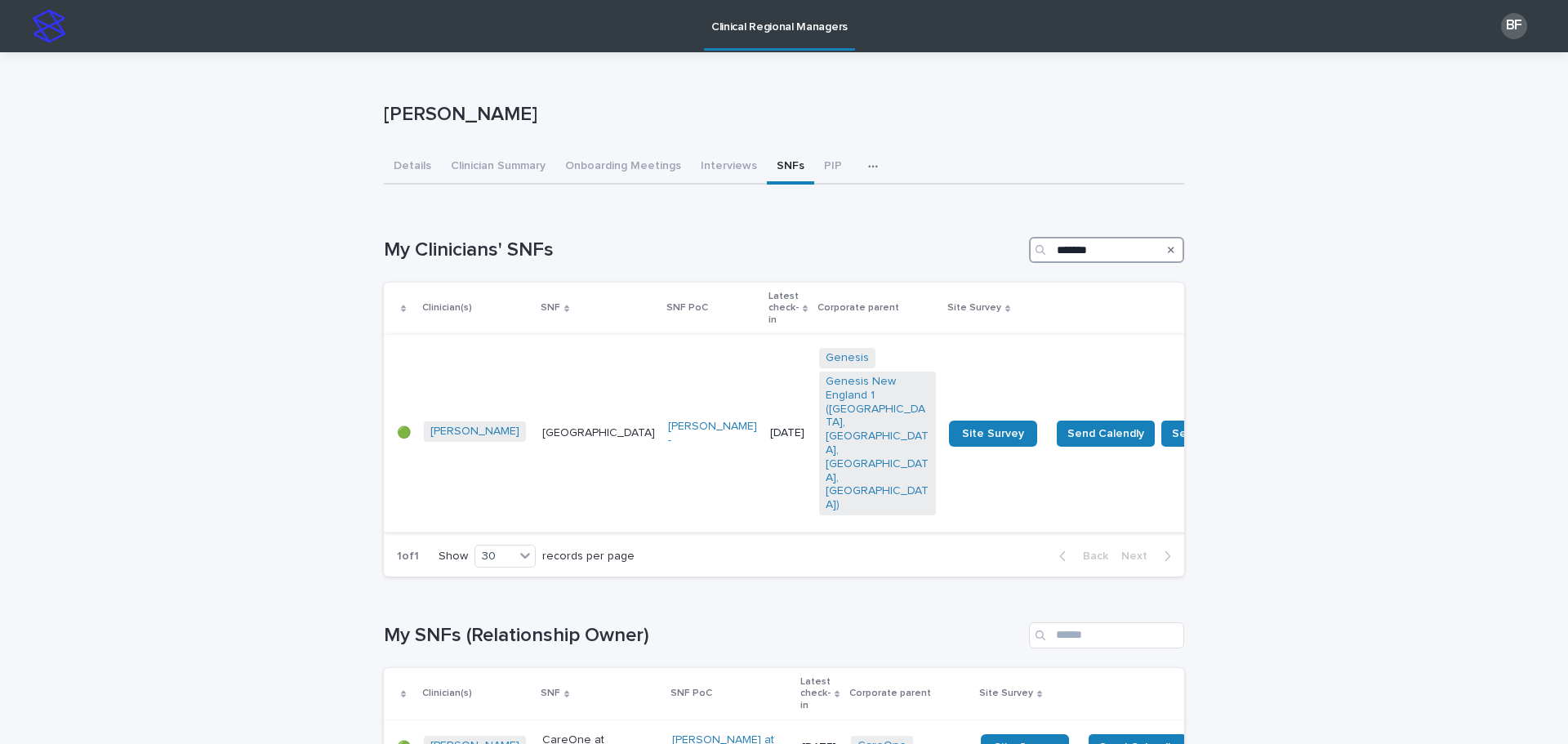
type input "*******"
click at [550, 423] on div "Pine Point Center" at bounding box center [598, 431] width 113 height 17
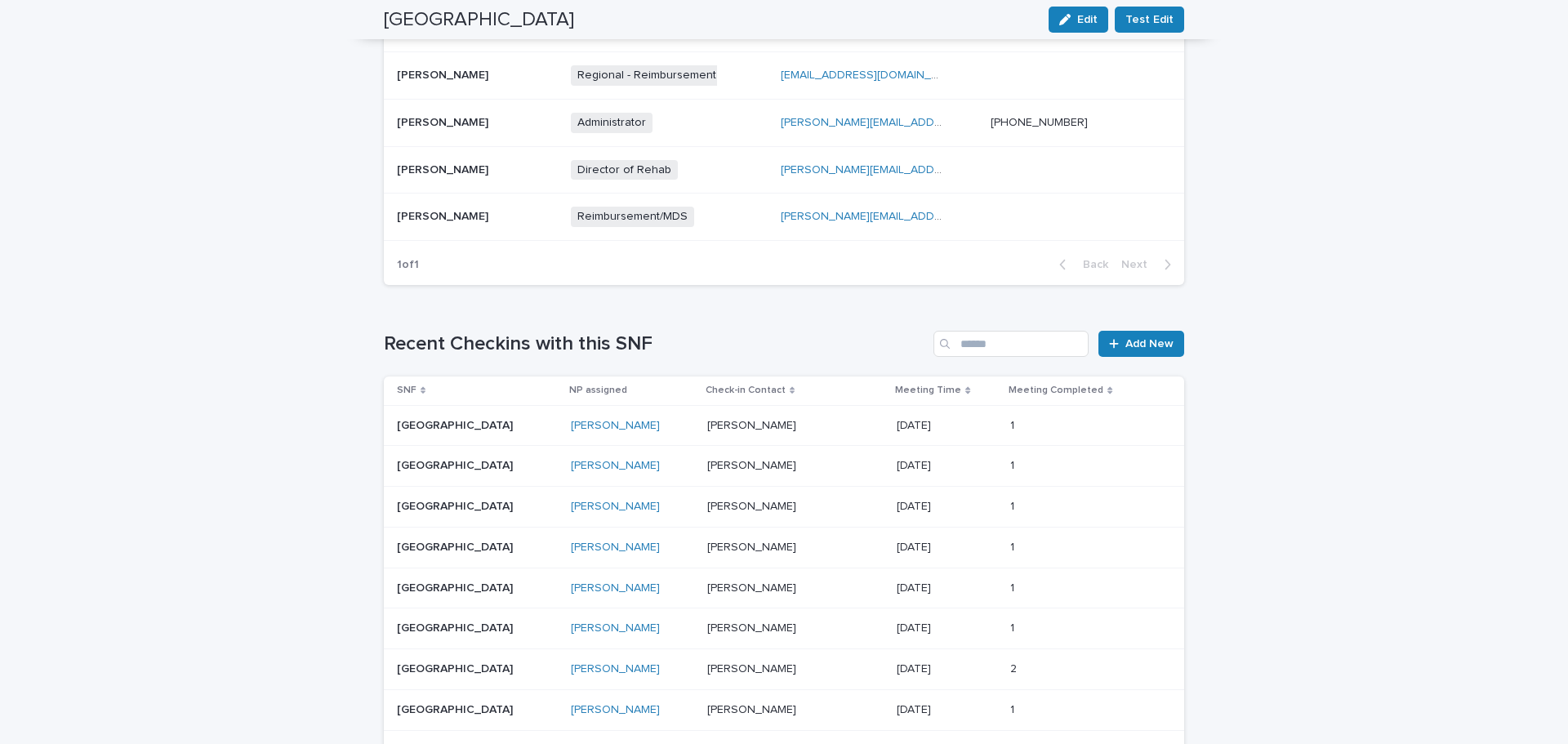
scroll to position [817, 0]
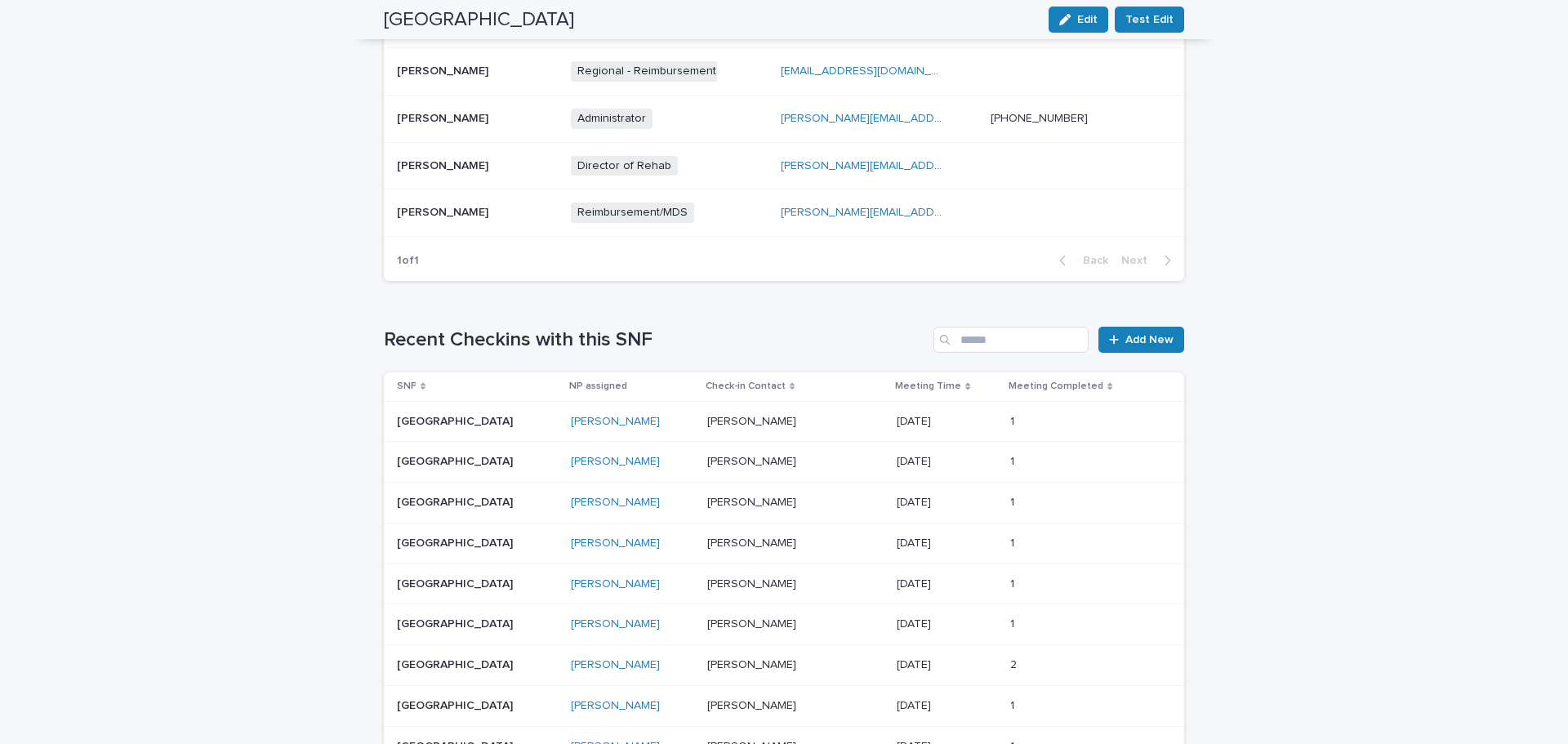
click at [673, 466] on div "Natasha Williamson" at bounding box center [632, 462] width 123 height 14
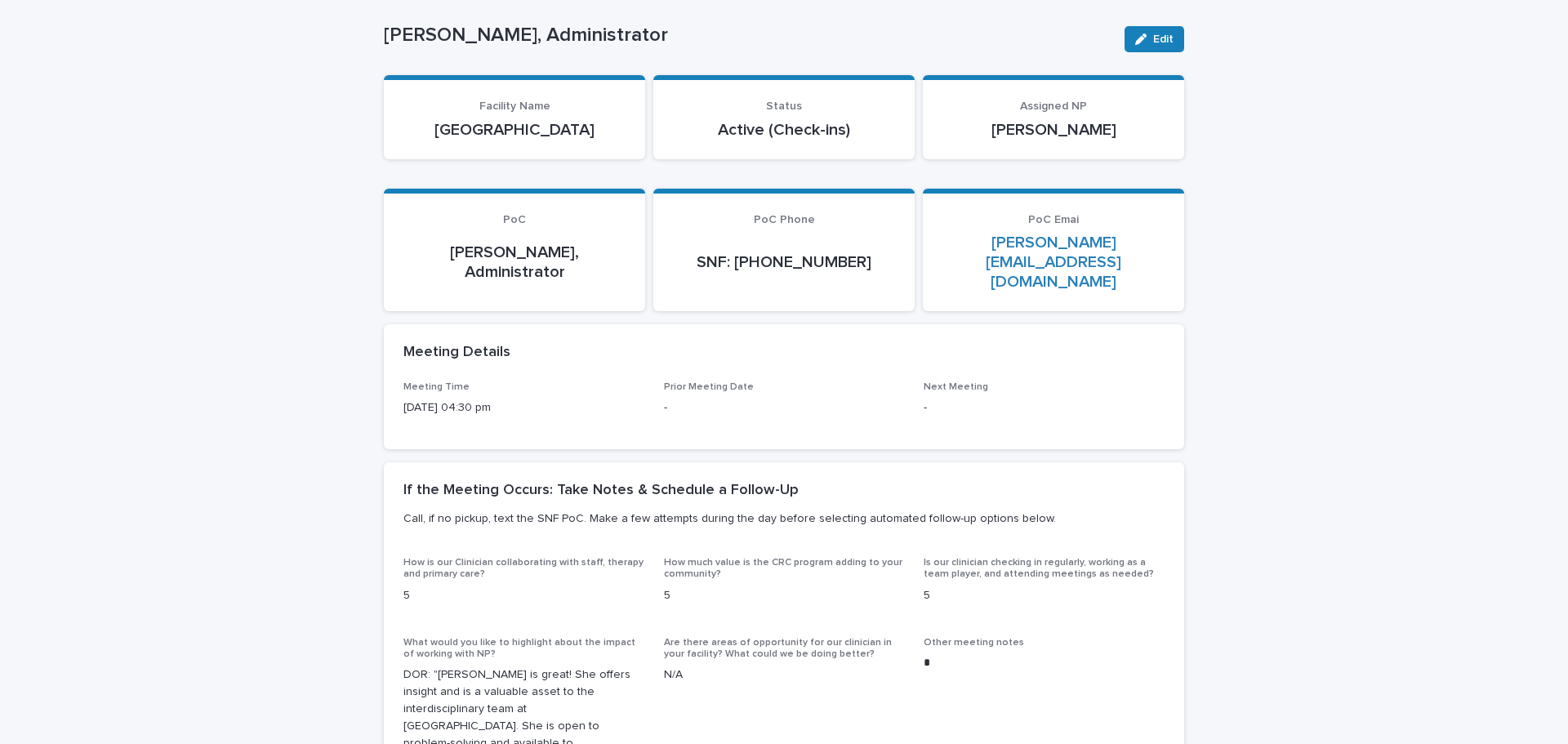
scroll to position [245, 0]
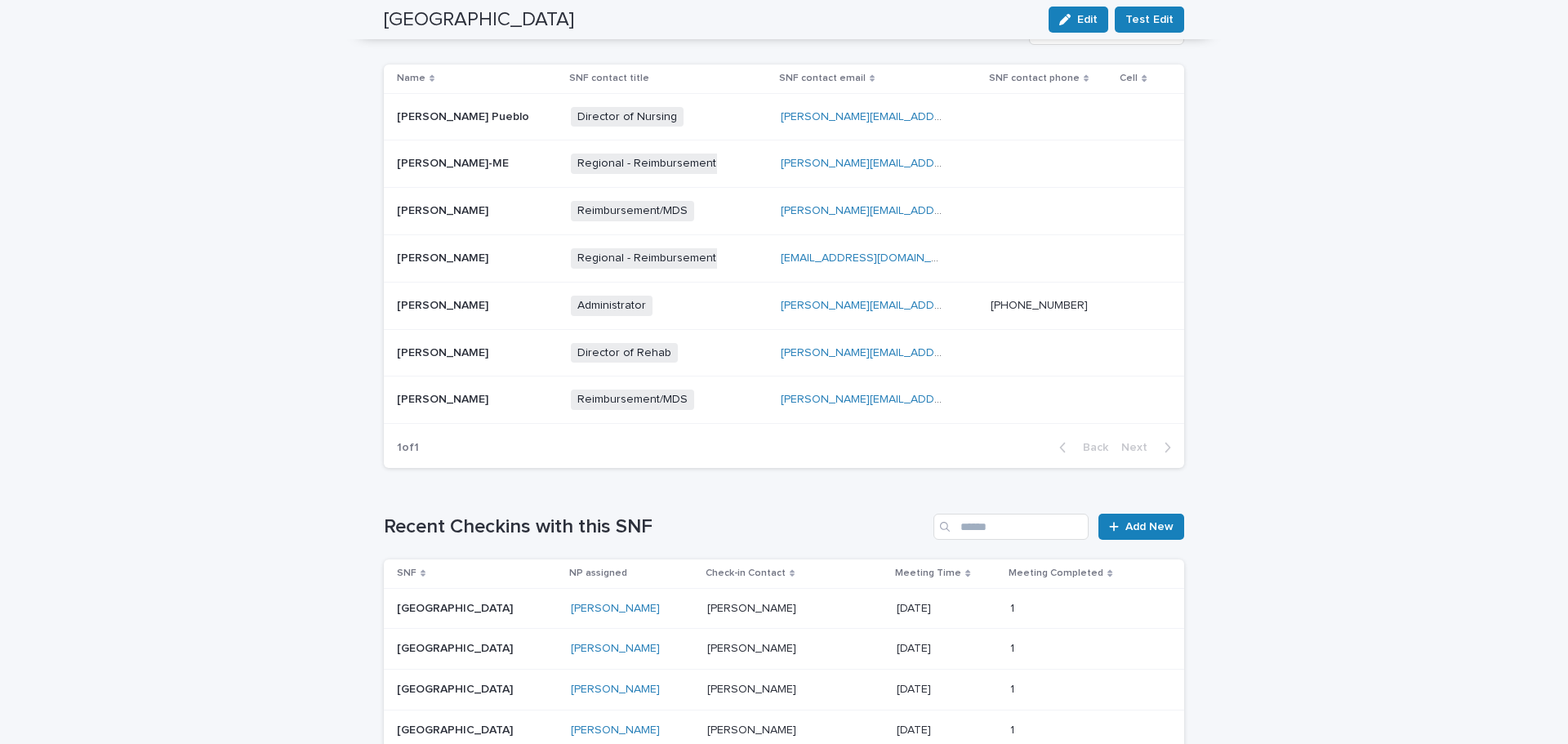
scroll to position [735, 0]
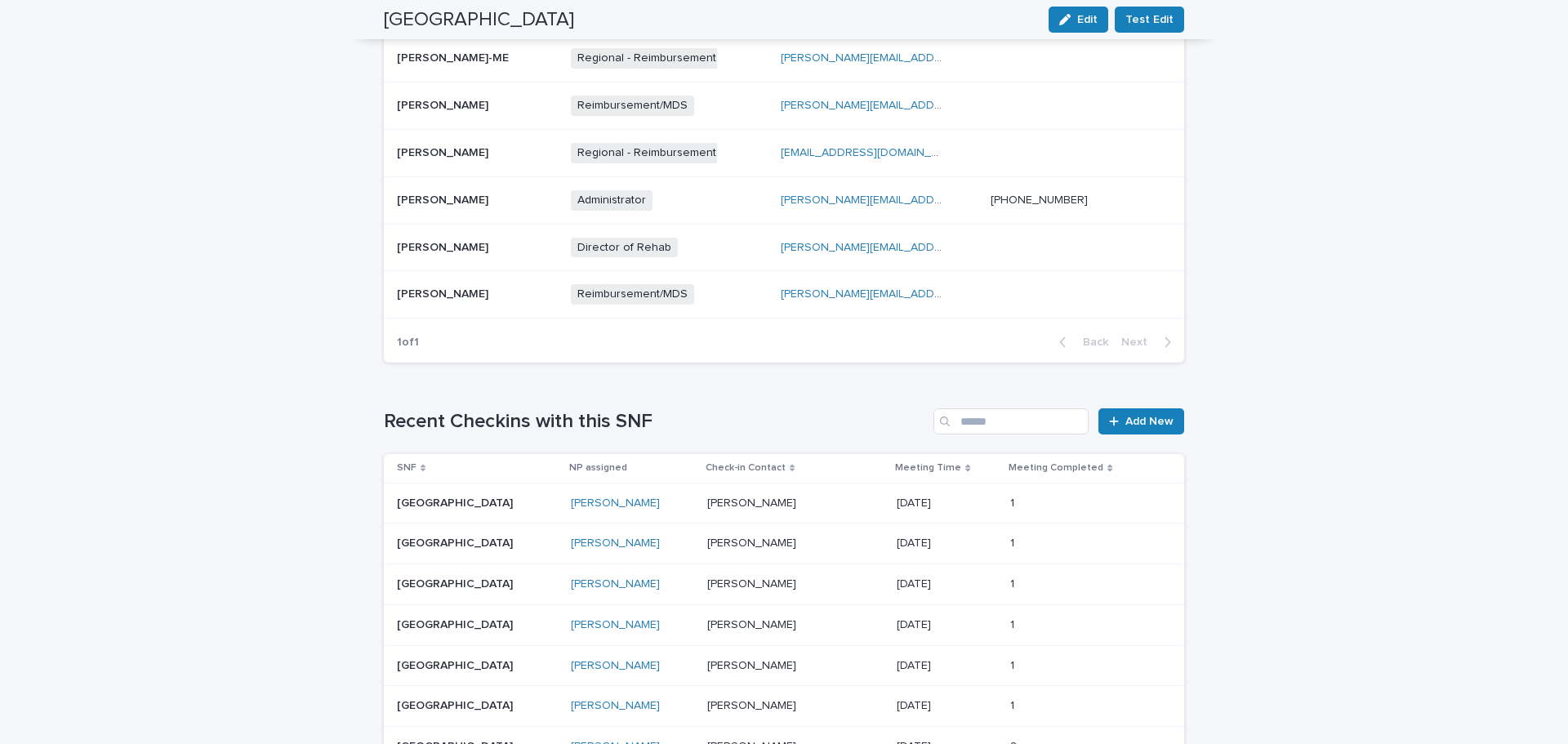
click at [666, 497] on div "Natasha Williamson" at bounding box center [632, 504] width 123 height 14
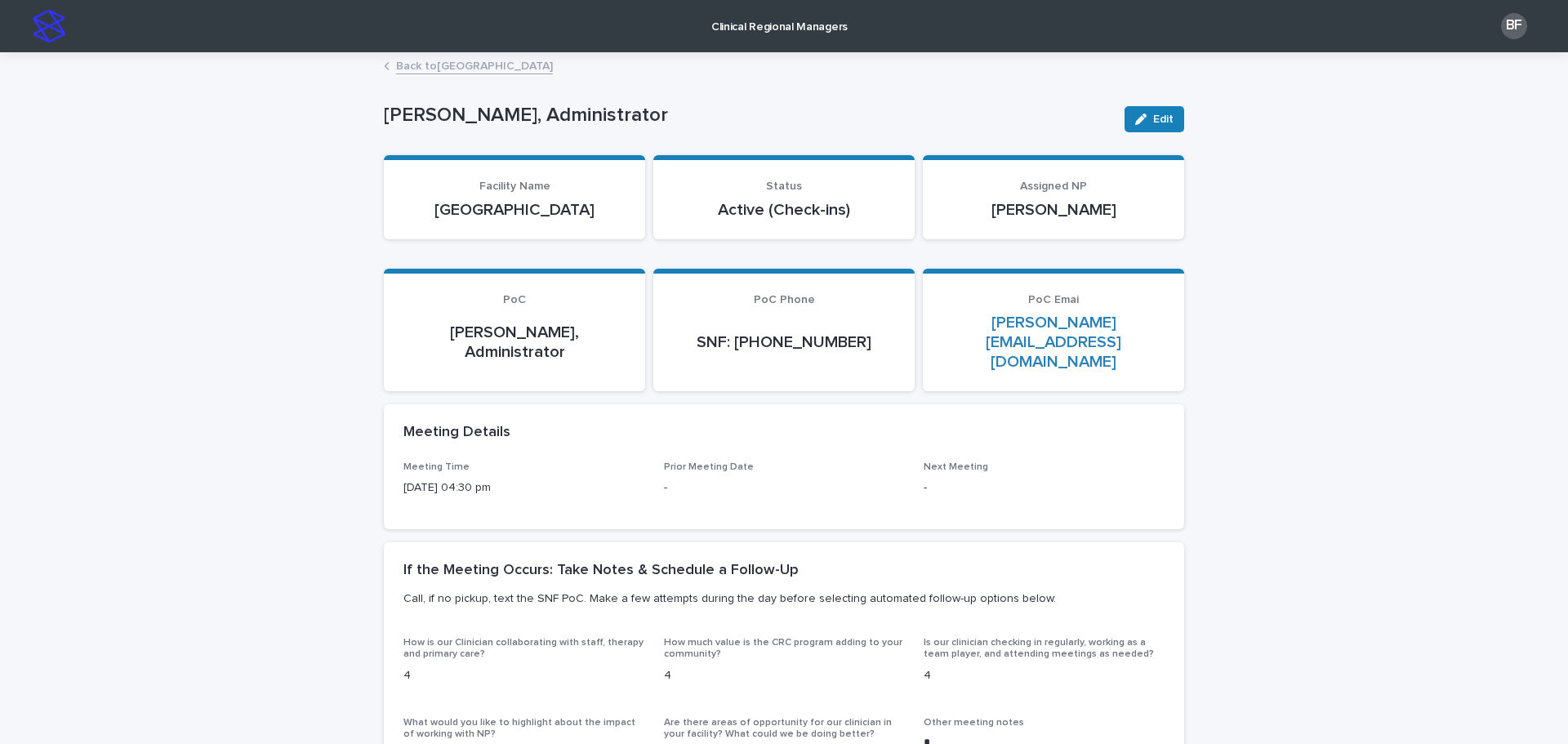
click at [403, 69] on link "Back to Pine Point Center" at bounding box center [474, 64] width 156 height 19
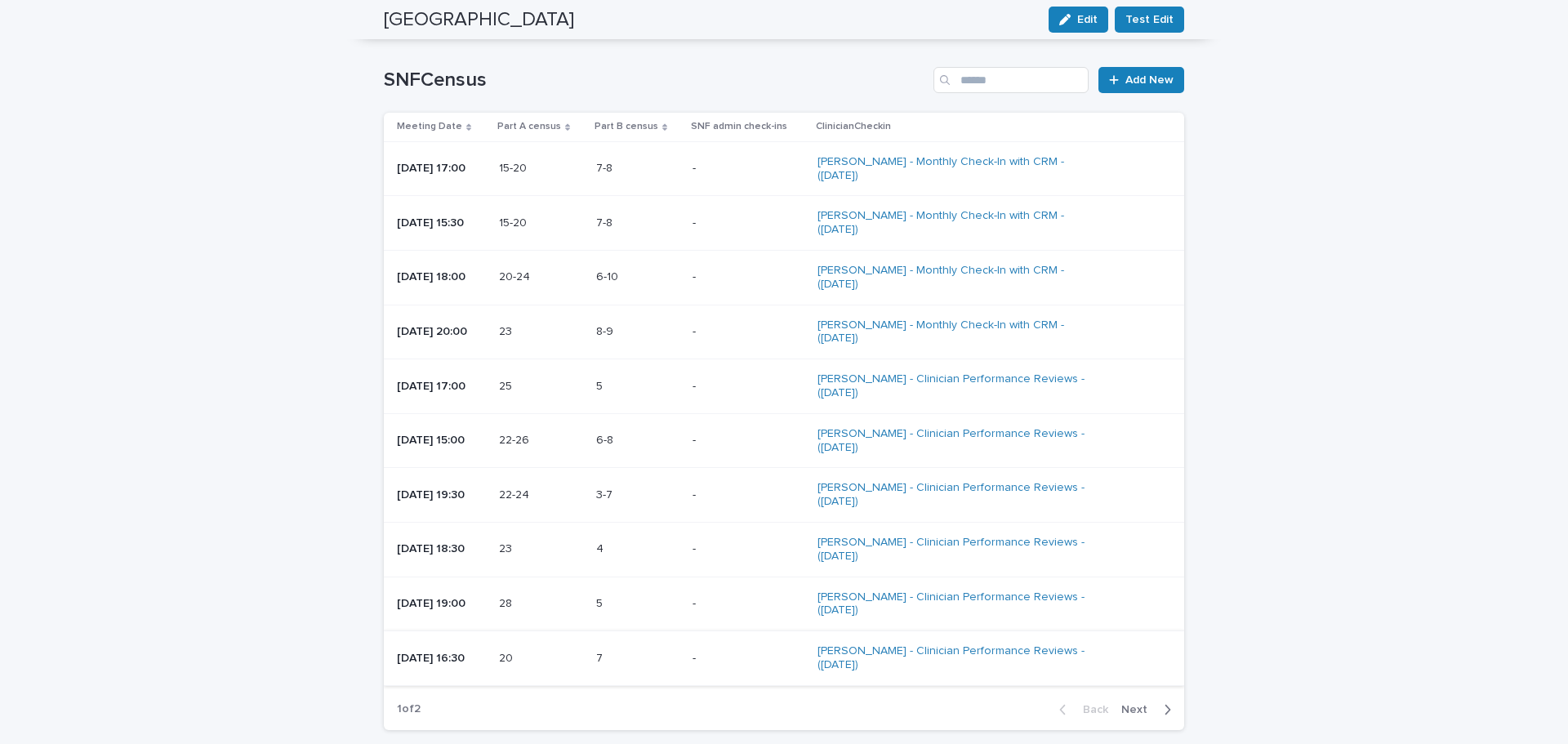
scroll to position [2206, 0]
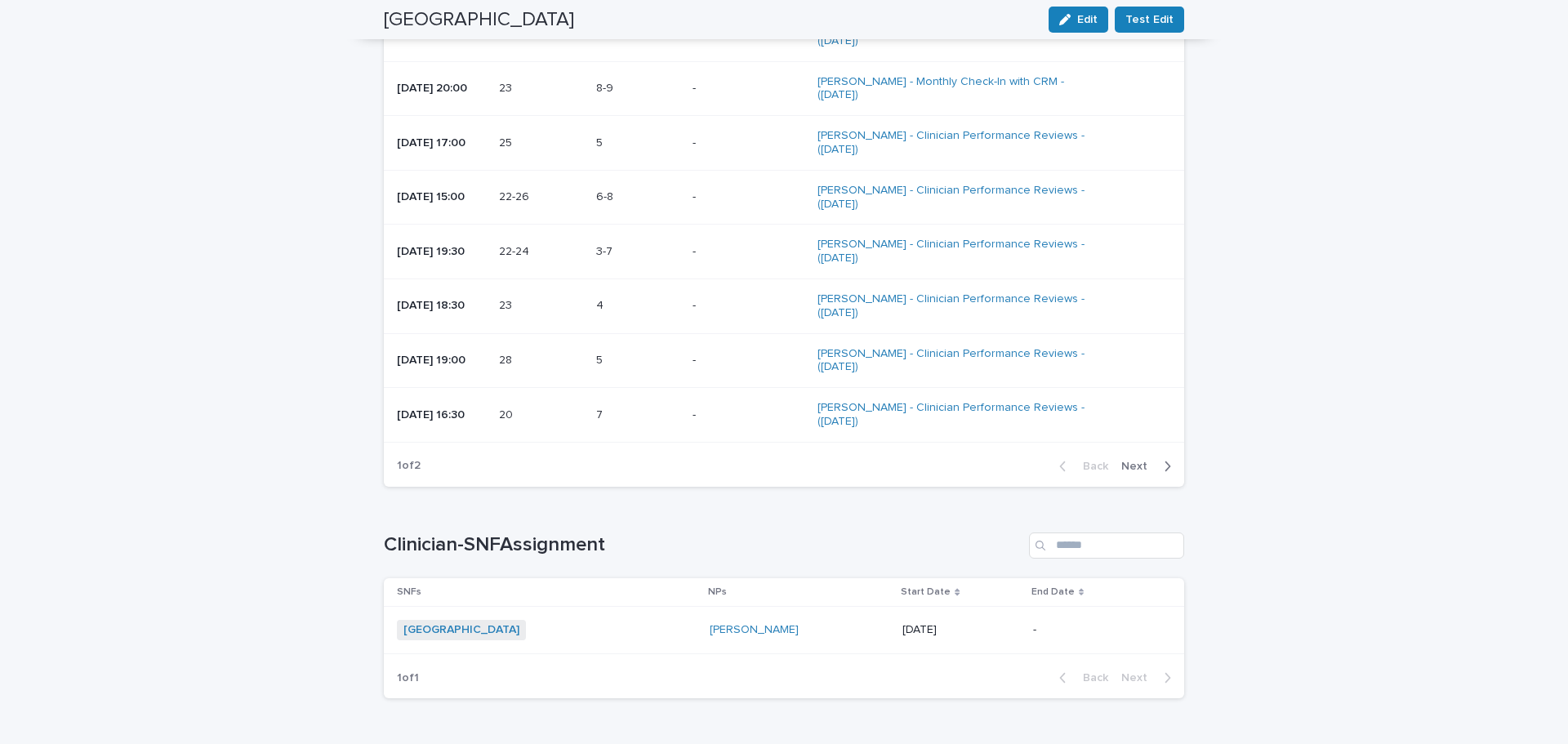
click at [1128, 460] on span "Next" at bounding box center [1139, 466] width 36 height 12
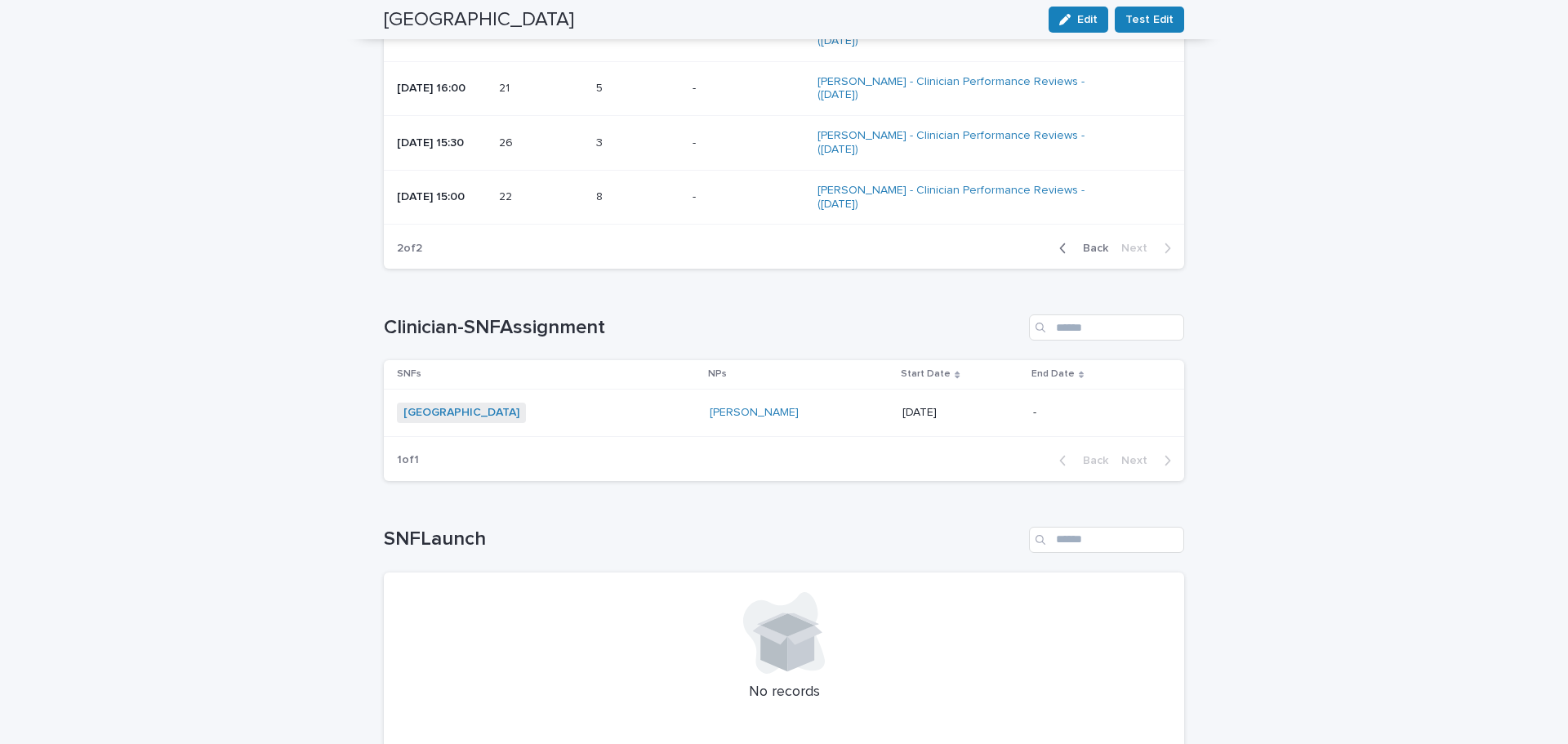
drag, startPoint x: 1094, startPoint y: 252, endPoint x: 368, endPoint y: 364, distance: 734.6
click at [1094, 251] on span "Back" at bounding box center [1091, 248] width 36 height 12
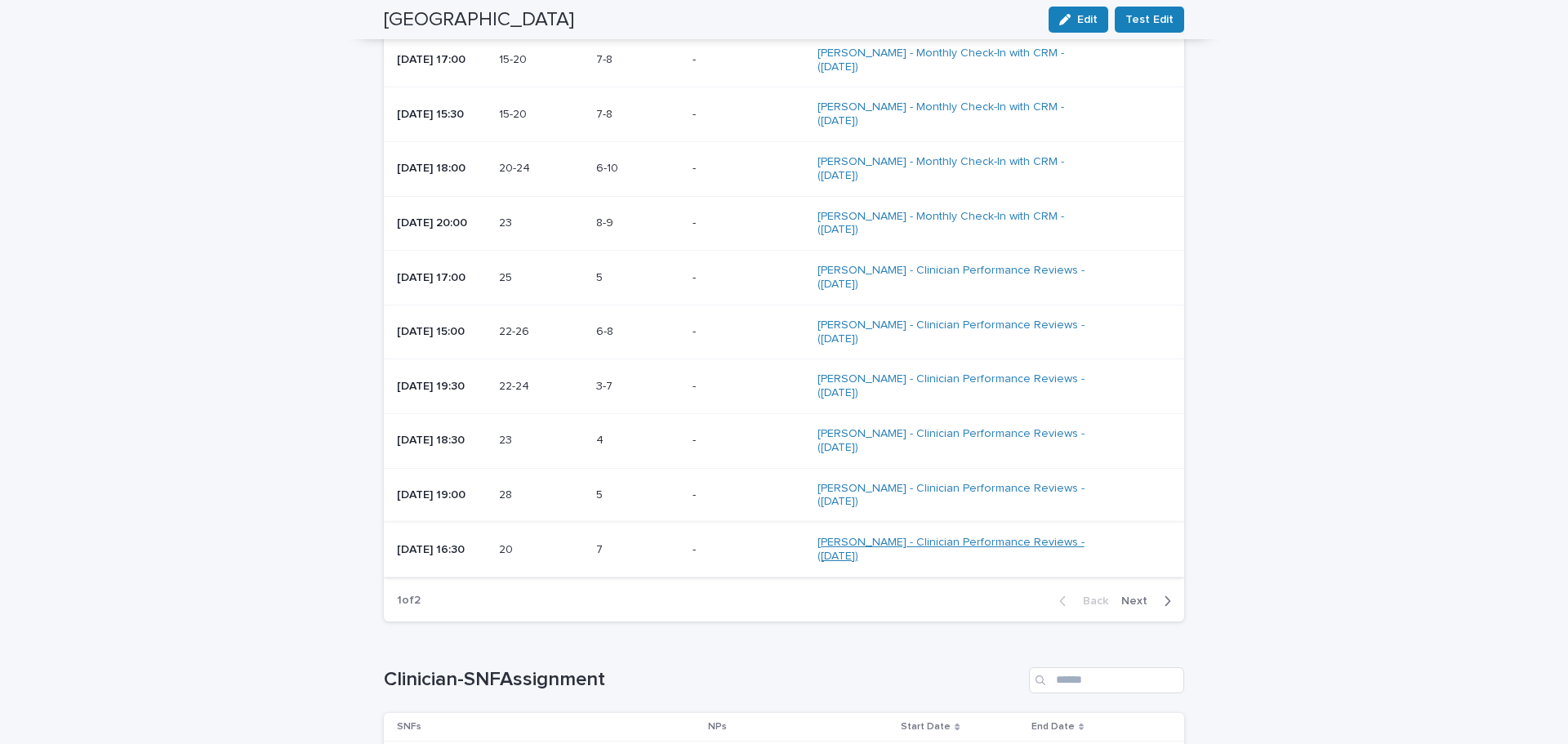
scroll to position [2043, 0]
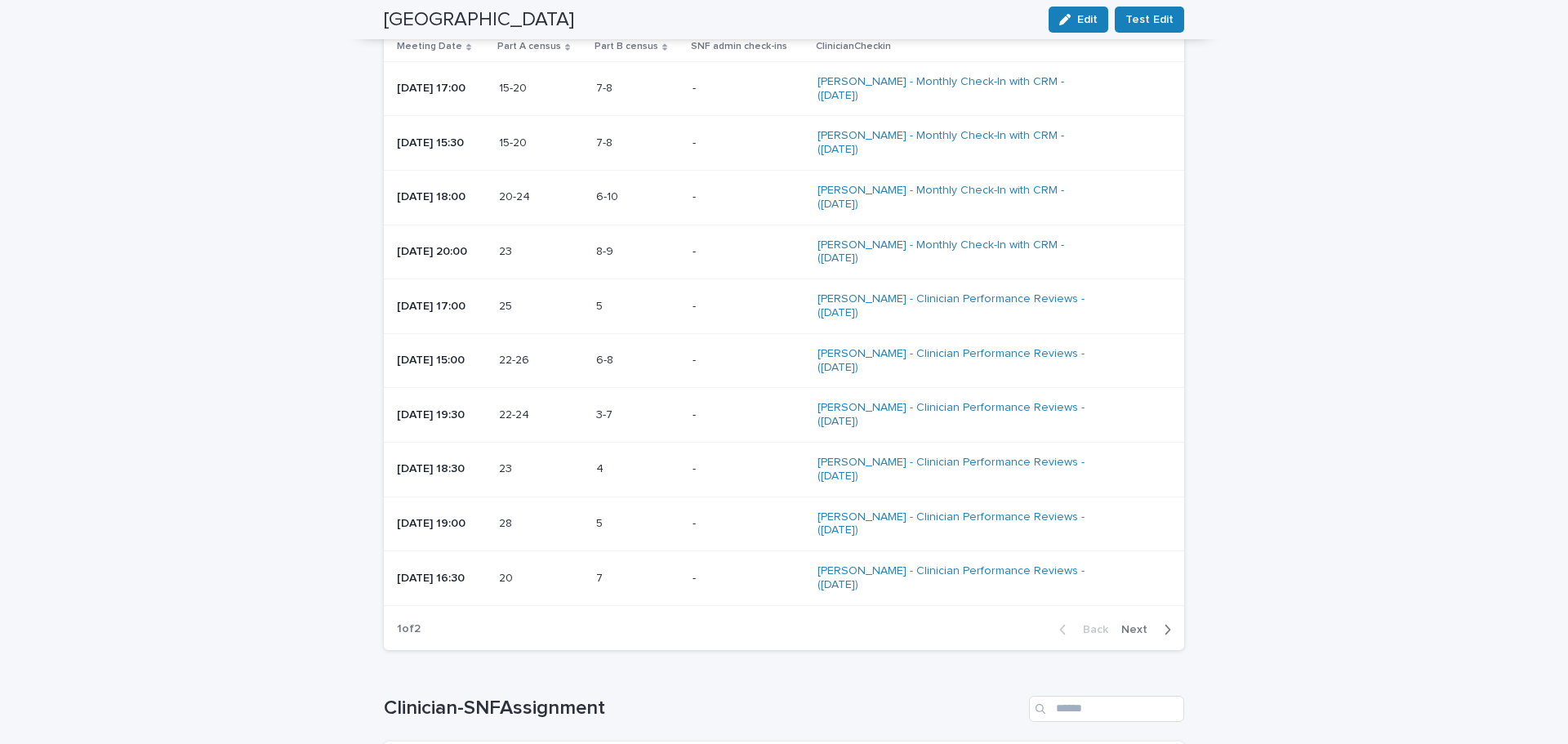
click at [1138, 628] on span "Next" at bounding box center [1139, 629] width 36 height 12
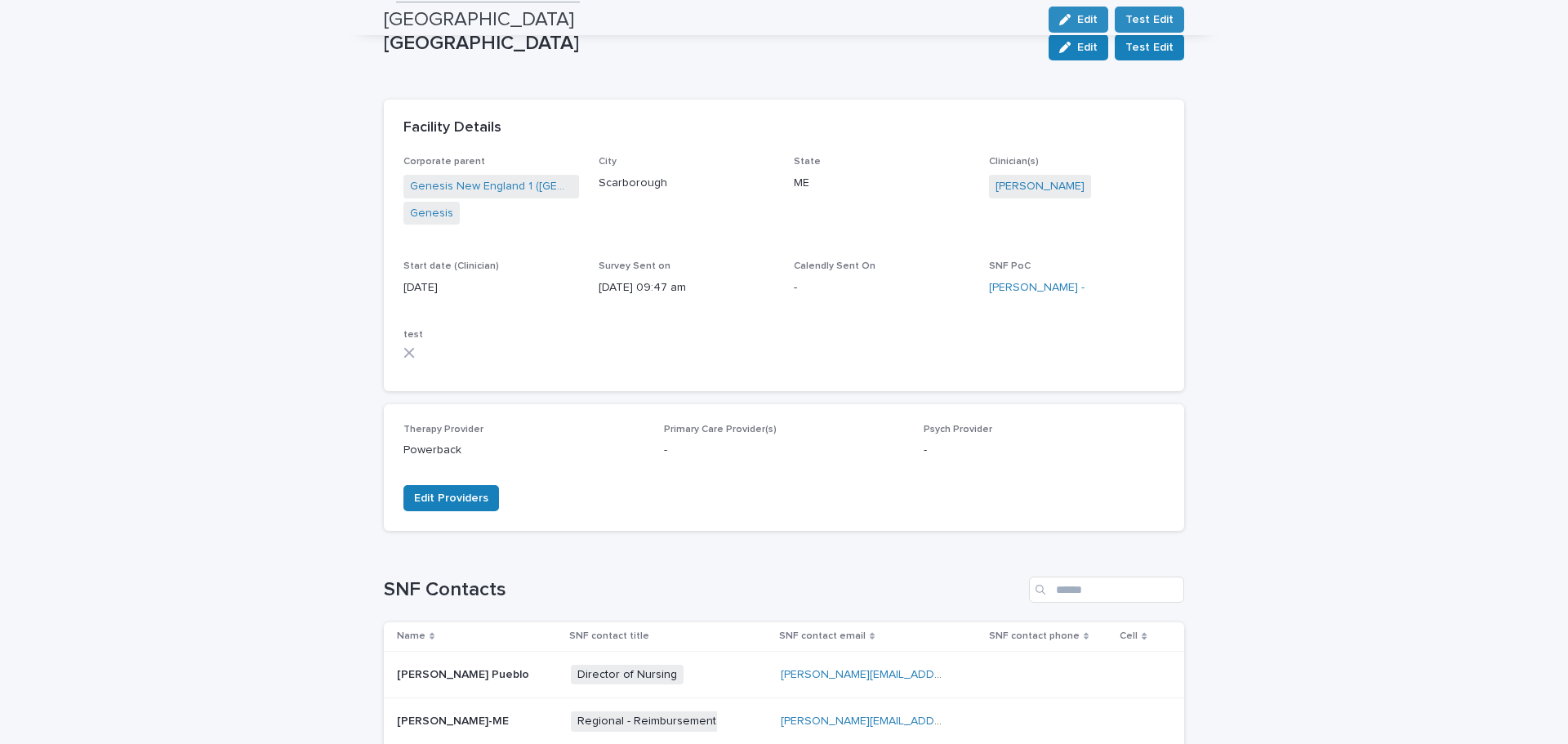
scroll to position [0, 0]
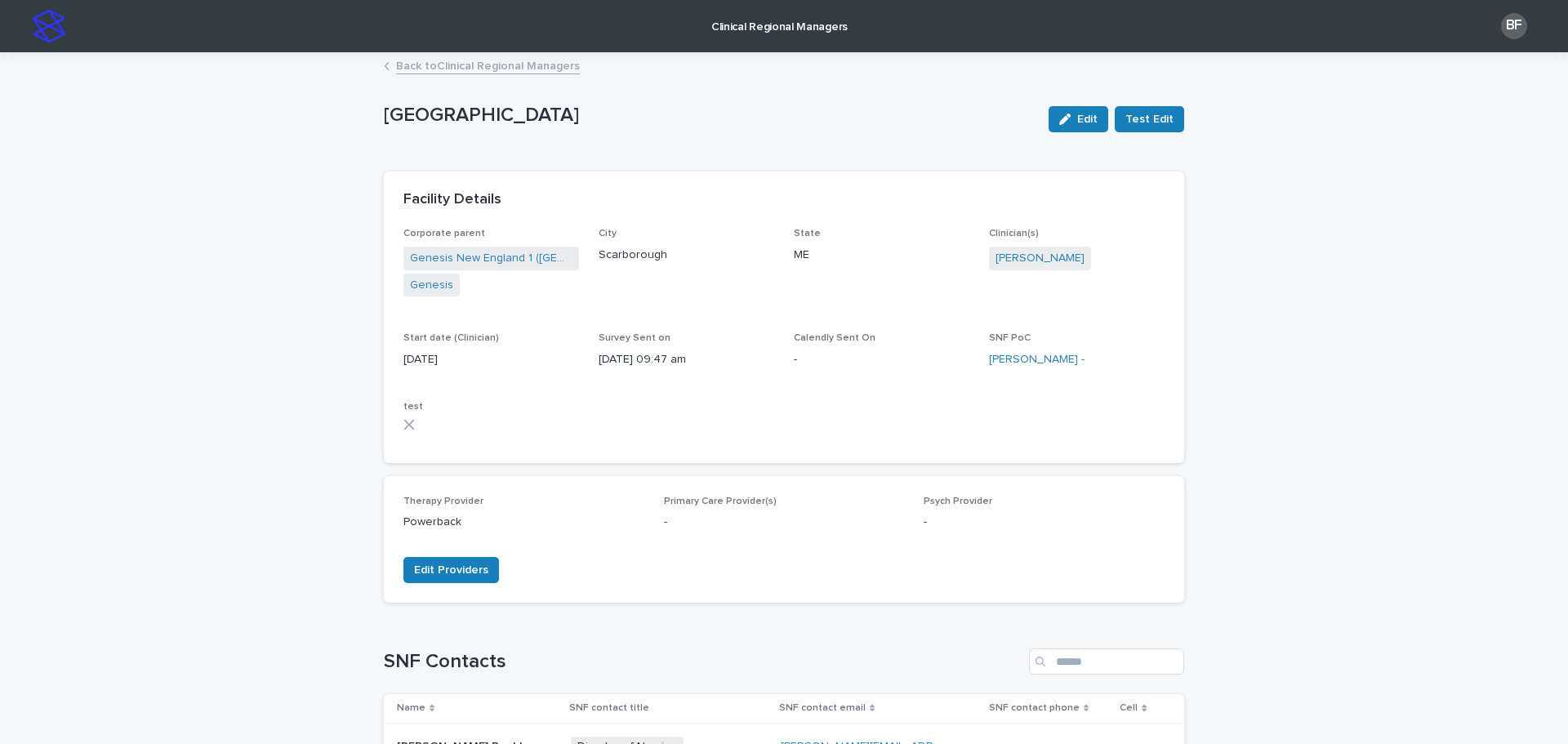
click at [425, 66] on link "Back to Clinical Regional Managers" at bounding box center [488, 64] width 184 height 19
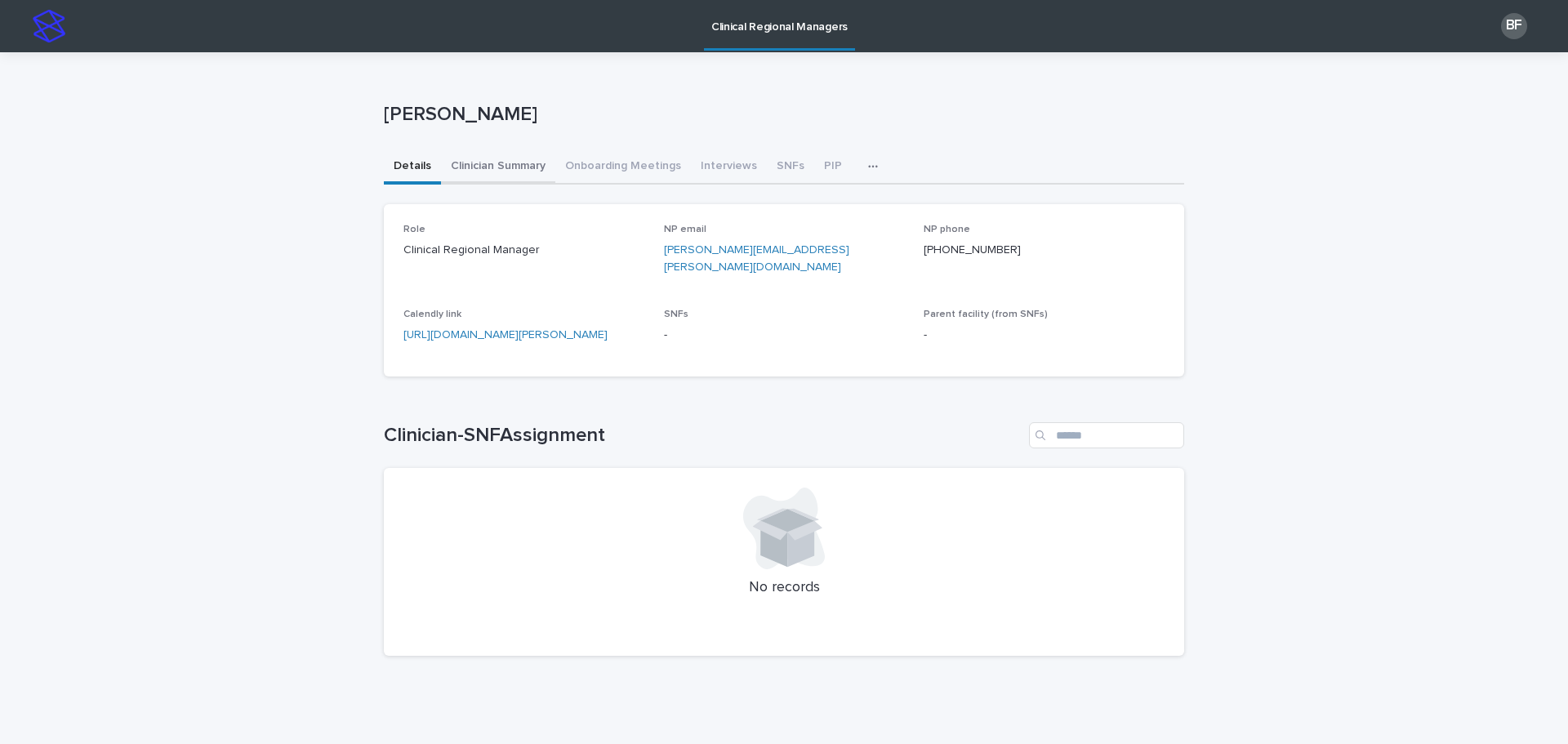
click at [483, 158] on button "Clinician Summary" at bounding box center [497, 167] width 115 height 35
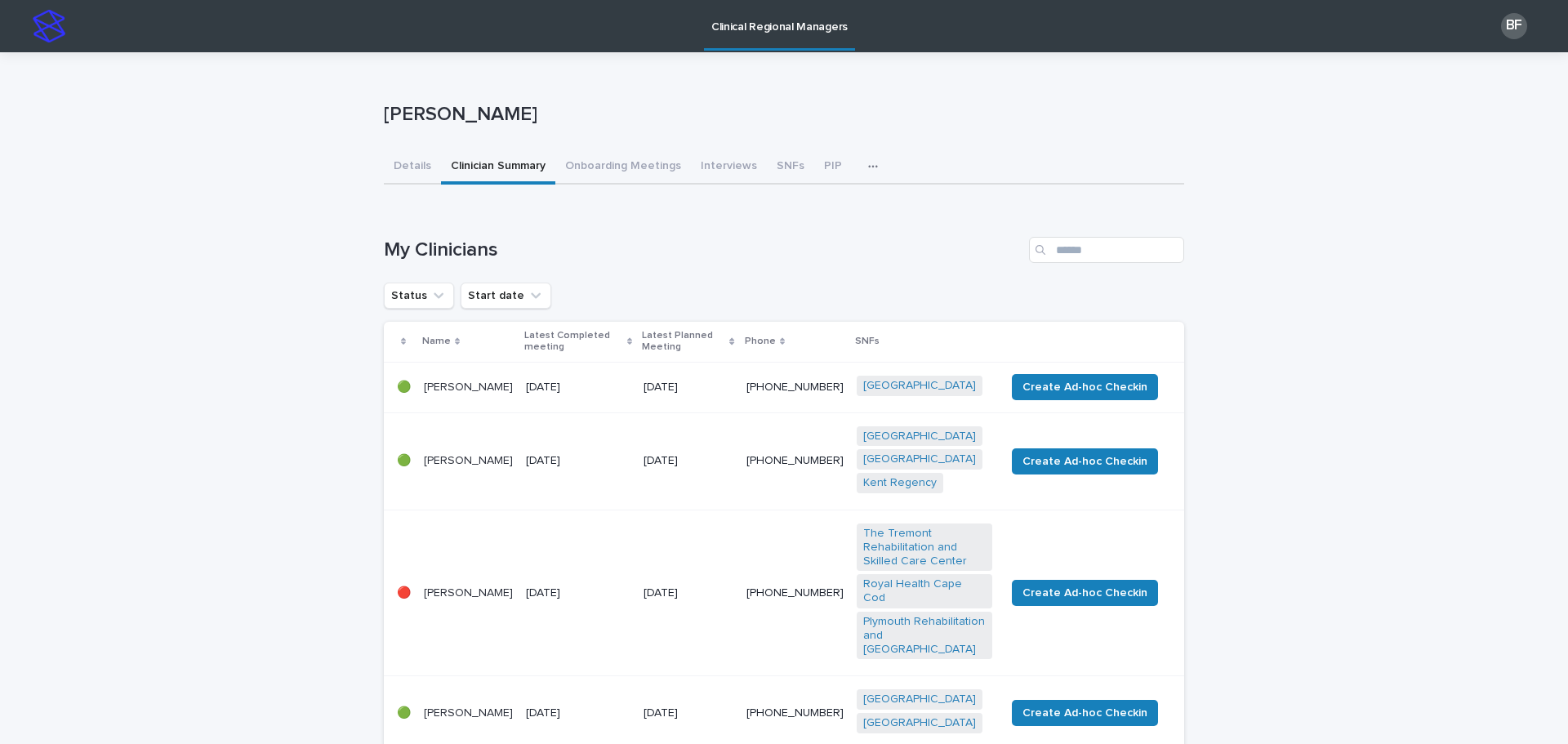
click at [566, 386] on p "19 August 2025" at bounding box center [578, 388] width 105 height 14
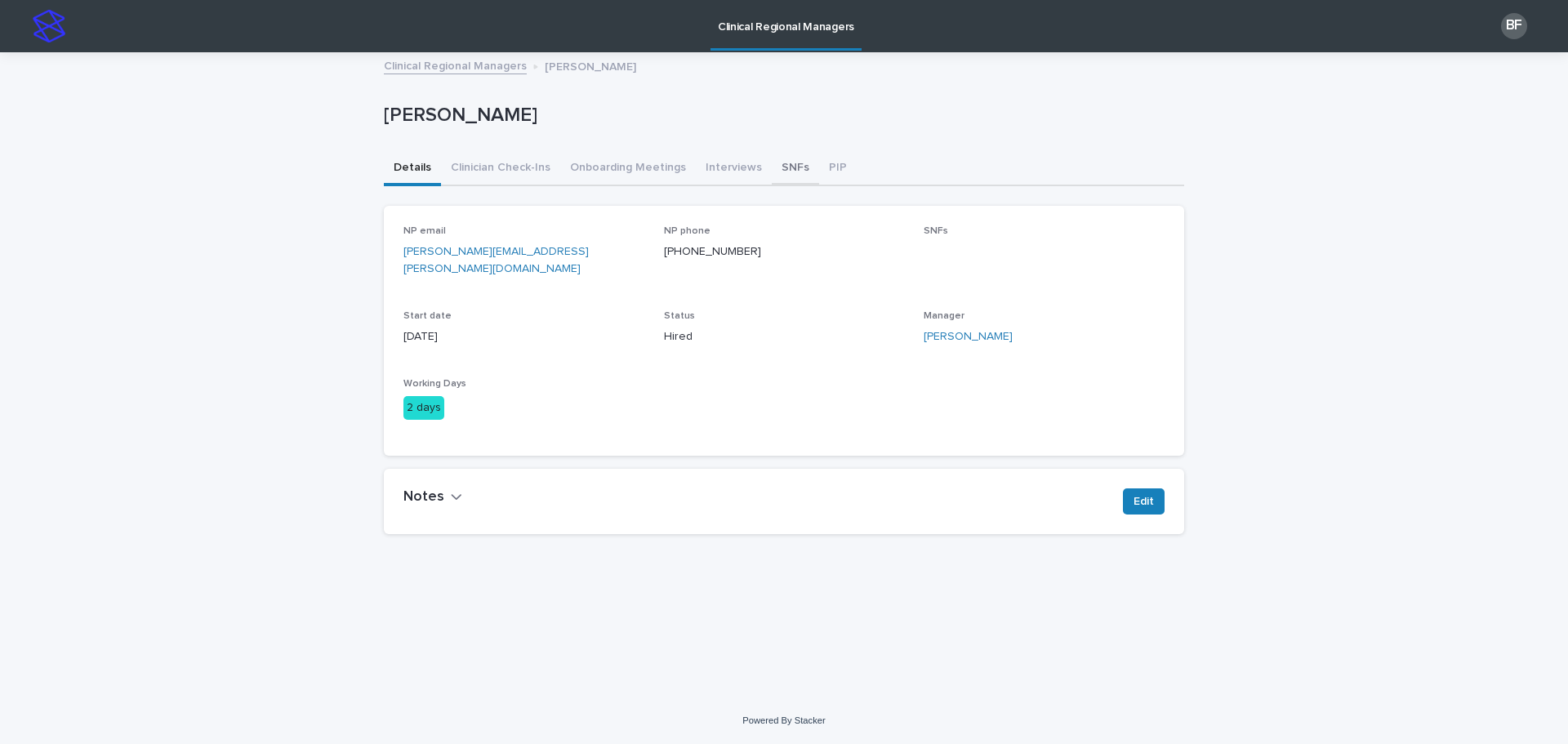
click at [781, 166] on button "SNFs" at bounding box center [795, 169] width 47 height 35
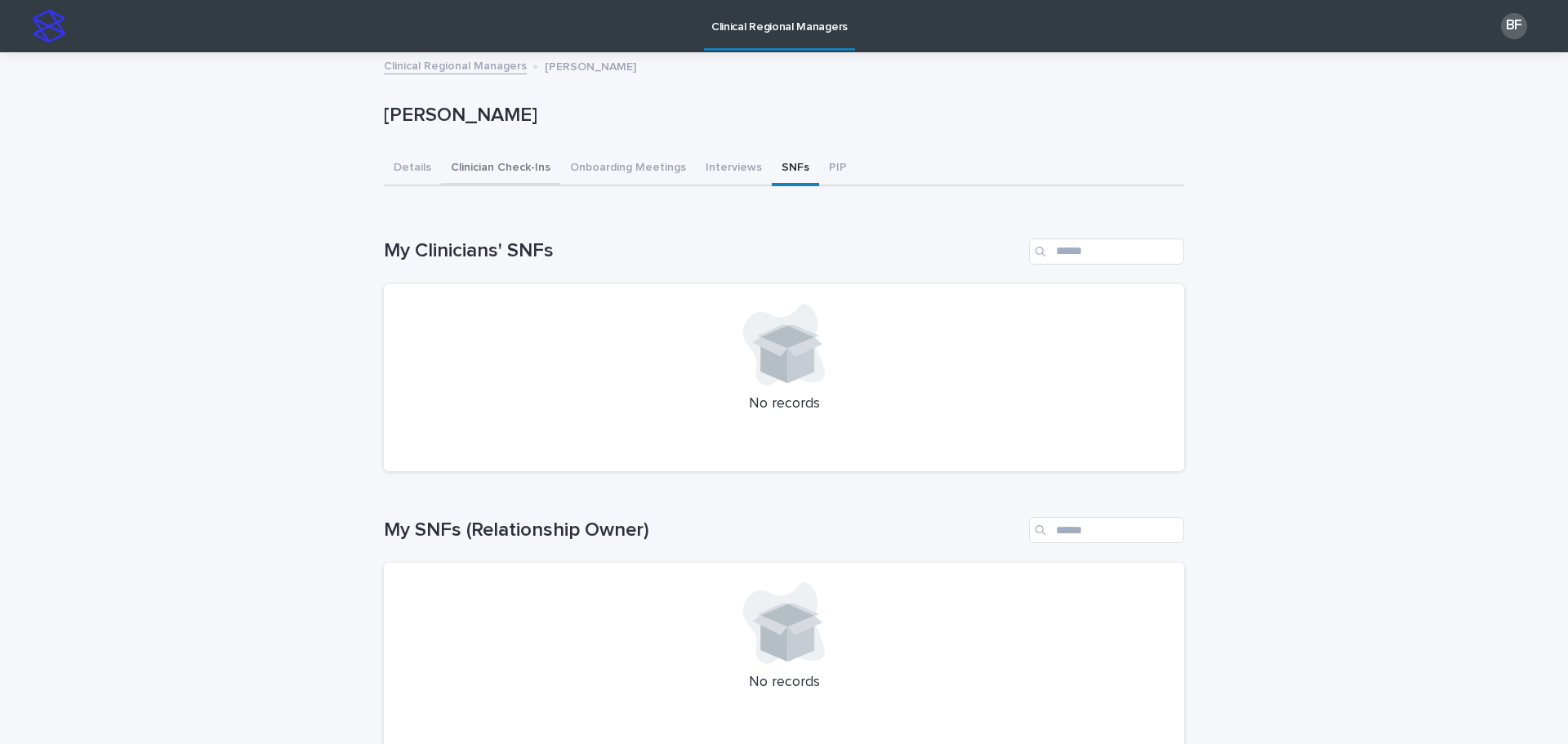
click at [489, 164] on button "Clinician Check-Ins" at bounding box center [500, 169] width 119 height 35
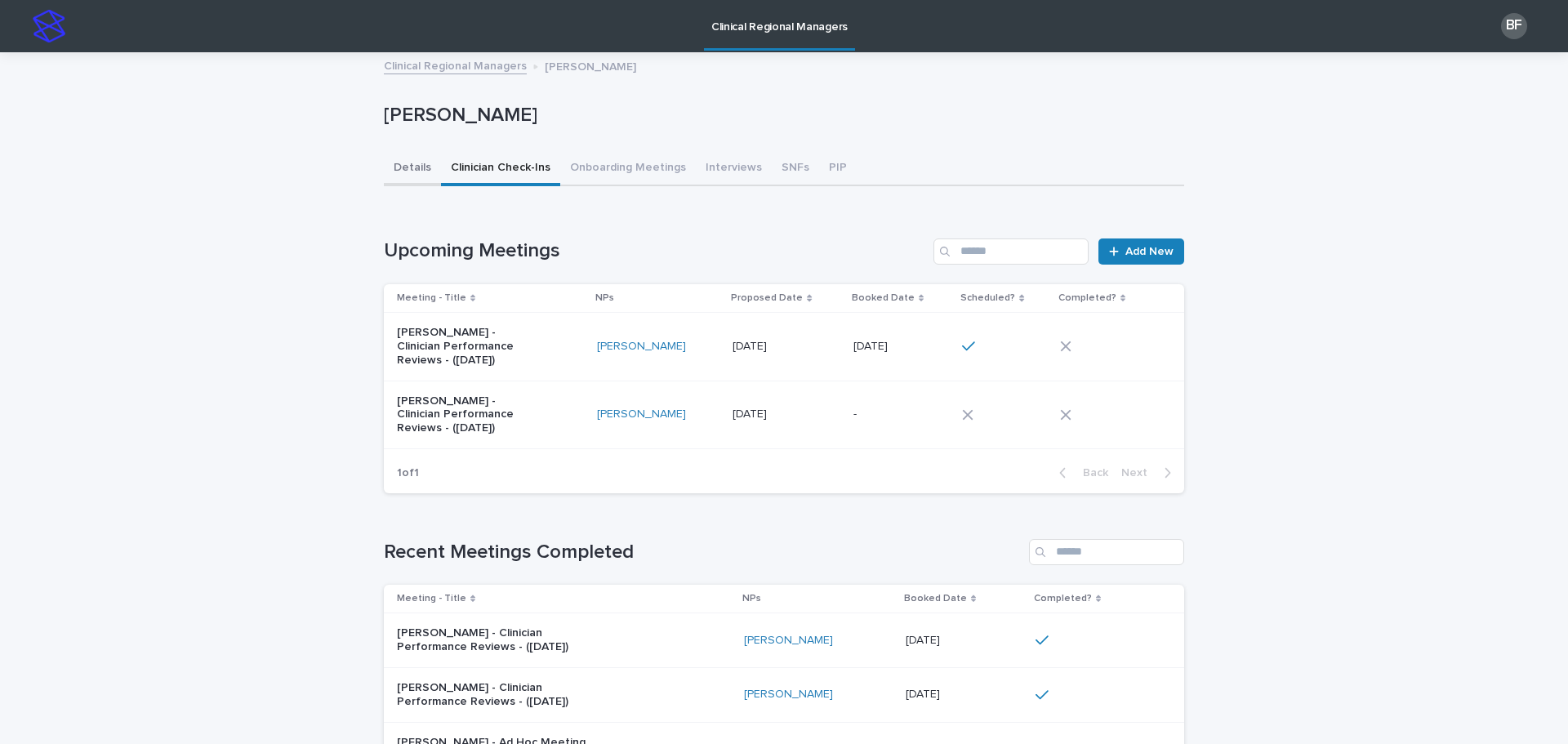
click at [409, 157] on button "Details" at bounding box center [412, 169] width 57 height 35
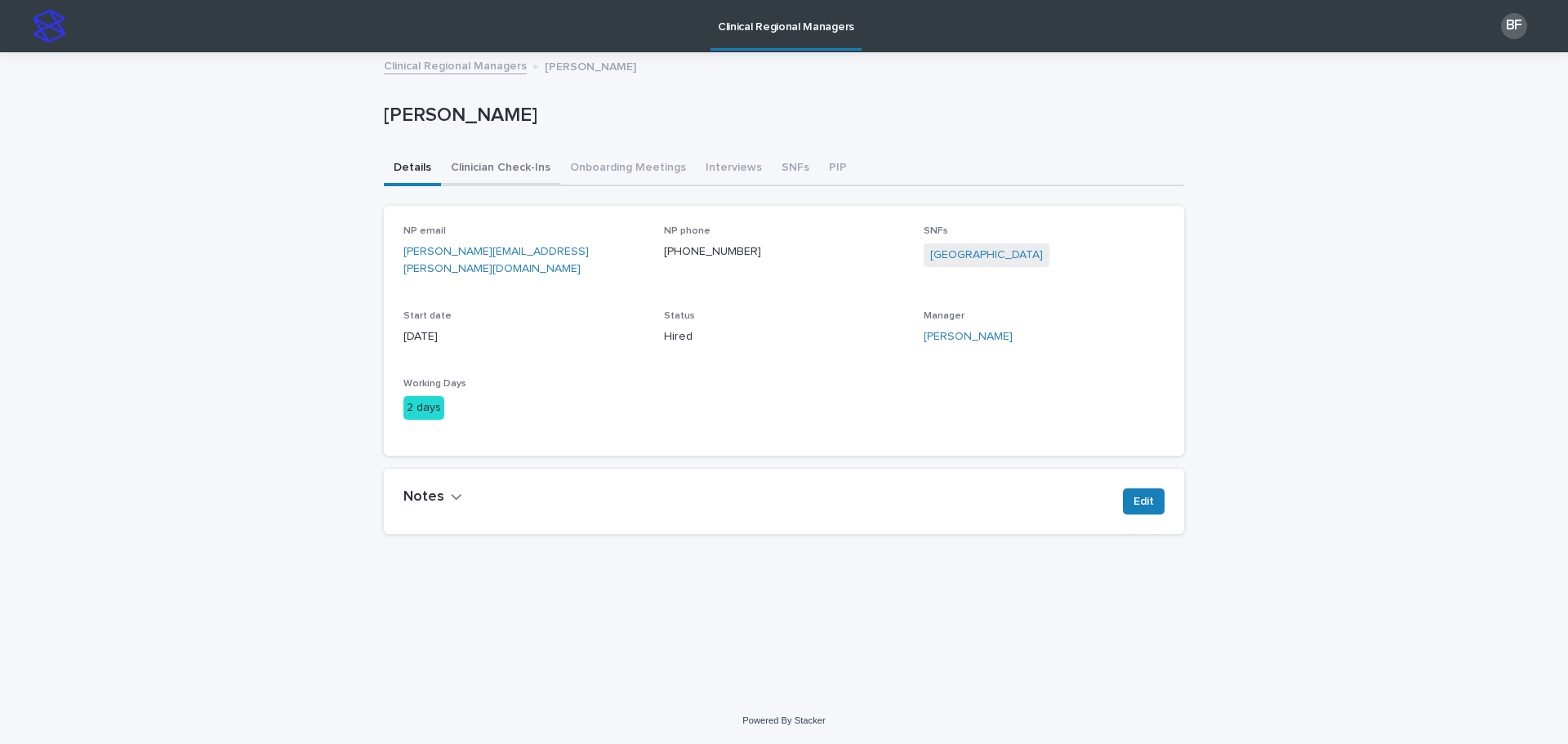
click at [450, 169] on button "Clinician Check-Ins" at bounding box center [500, 169] width 119 height 35
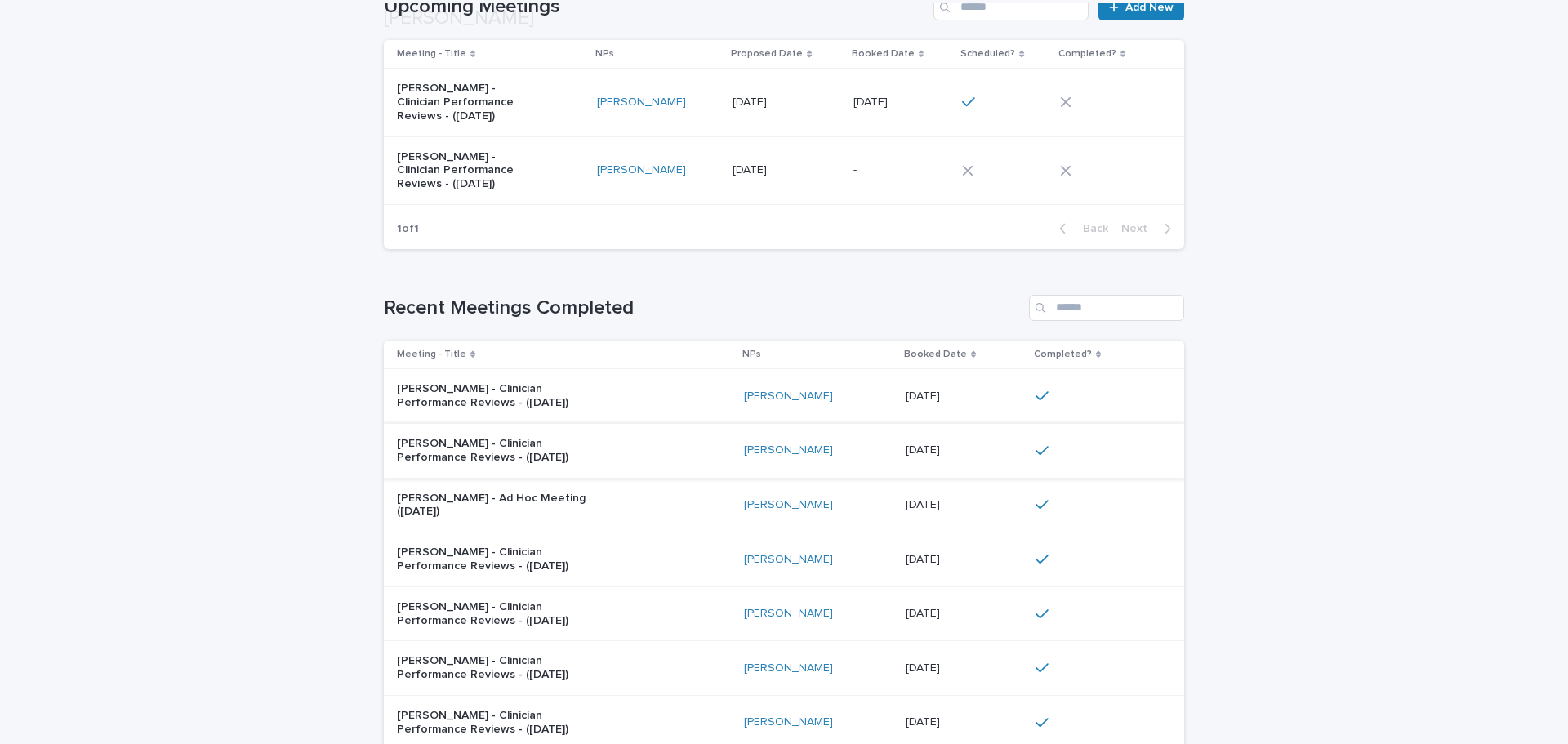
scroll to position [245, 0]
click at [651, 380] on div "Natasha Williamson - Clinician Performance Reviews - (Aug 2025)" at bounding box center [564, 396] width 334 height 41
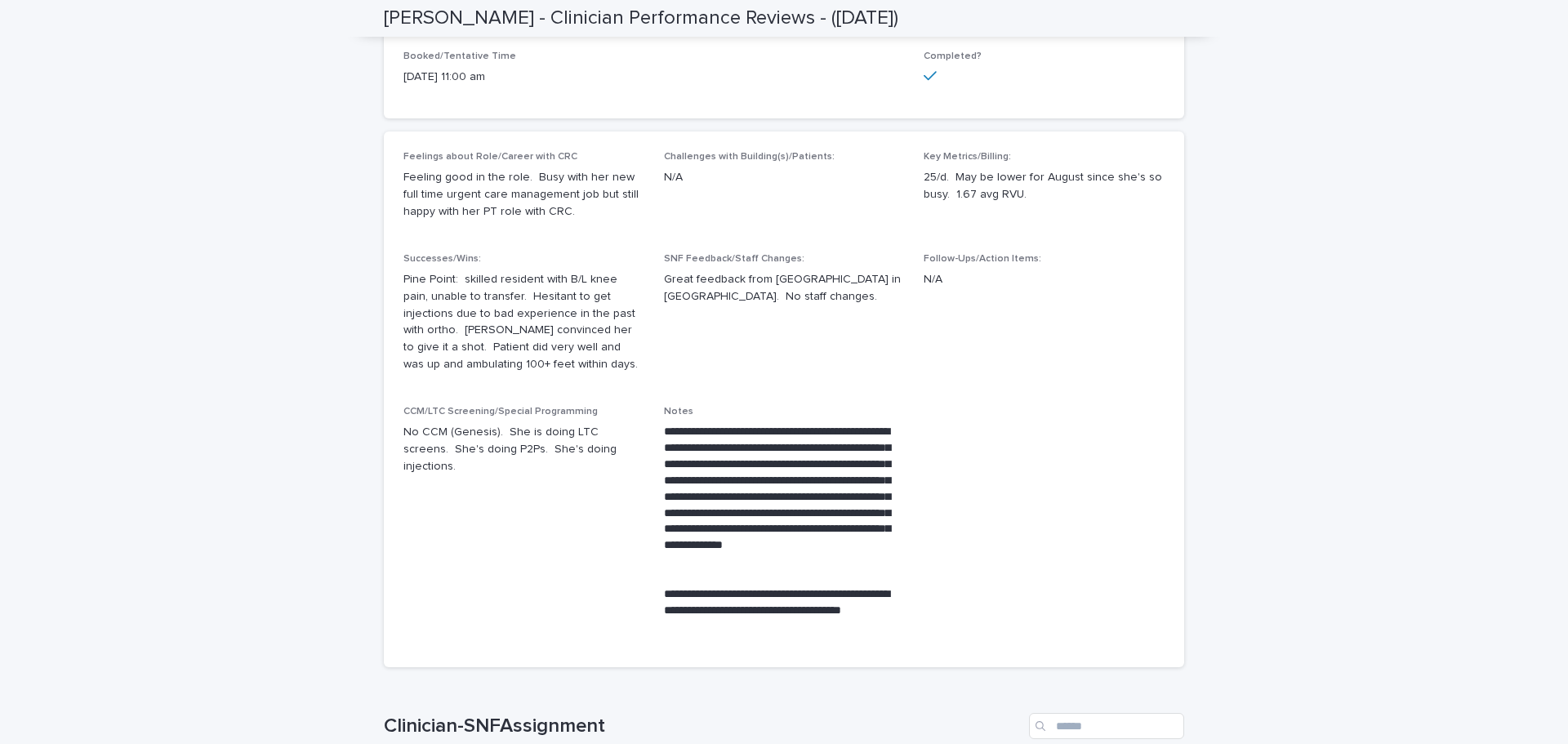
scroll to position [327, 0]
